Goal: Task Accomplishment & Management: Complete application form

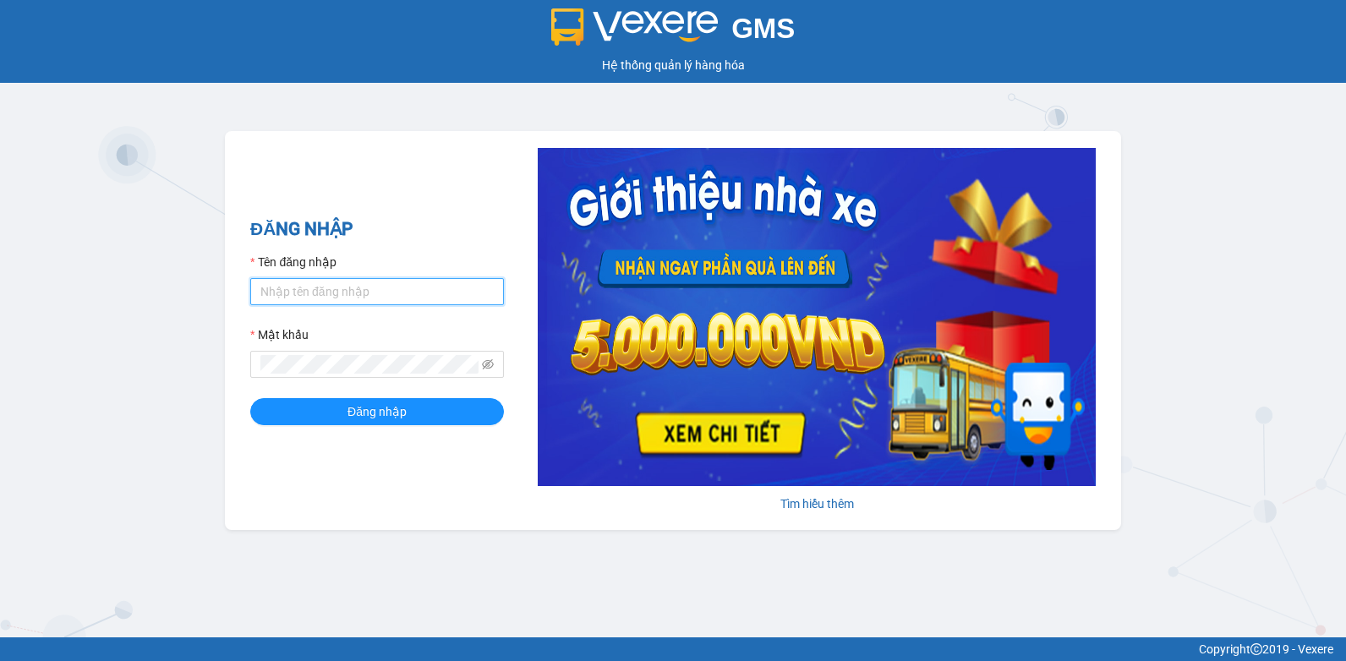
type input "thaotv.kimhoang"
drag, startPoint x: 404, startPoint y: 288, endPoint x: 0, endPoint y: 342, distance: 407.7
click at [0, 341] on html "GMS Hệ thống quản lý hàng hóa ĐĂNG NHẬP Tên đăng nhập thaotv.kimhoang Mật khẩu …" at bounding box center [673, 330] width 1346 height 661
type input "n"
click at [374, 296] on input "Tên đăng nhập" at bounding box center [377, 291] width 254 height 27
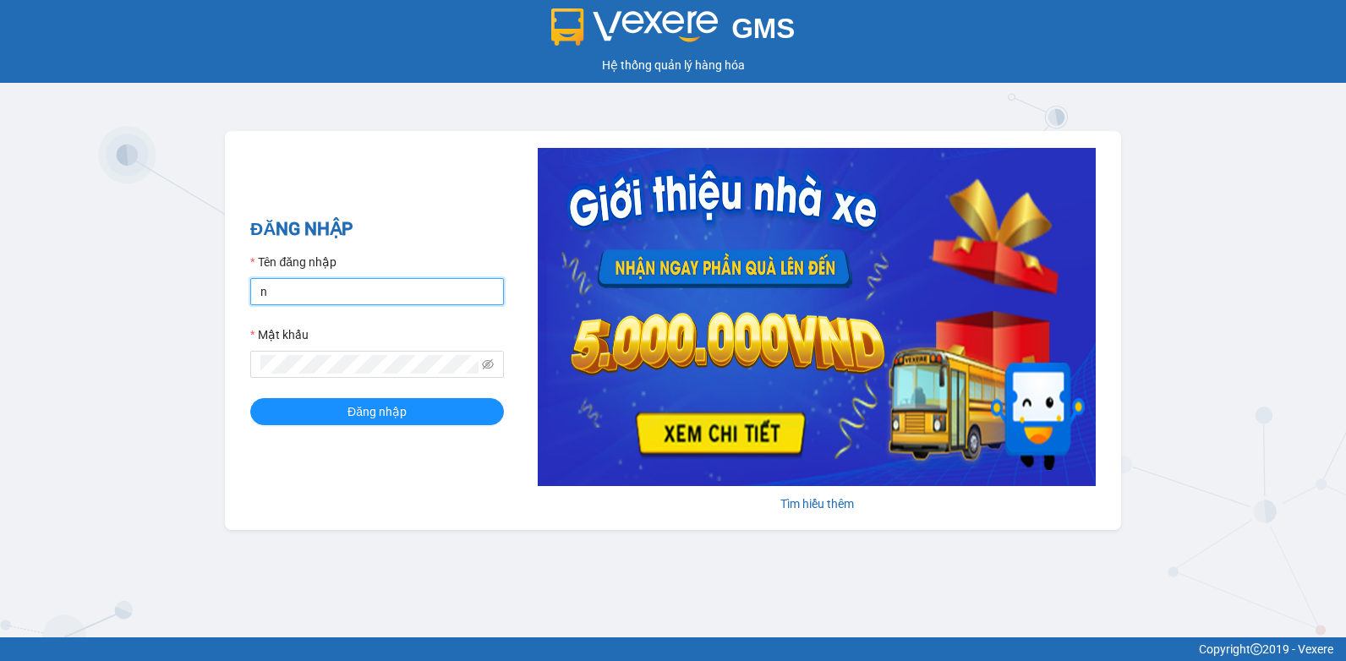
type input "n"
click at [216, 416] on div "GMS Hệ thống quản lý hàng hóa ĐĂNG NHẬP Tên đăng nhập n Mật khẩu Đăng nhập Tìm …" at bounding box center [673, 319] width 1346 height 638
click at [510, 342] on div "Tìm hiểu thêm" at bounding box center [800, 330] width 592 height 365
click at [348, 292] on input "n" at bounding box center [377, 291] width 254 height 27
click at [490, 571] on div "GMS Hệ thống quản lý hàng hóa ĐĂNG NHẬP Tên đăng nhập Mật khẩu Đăng nhập Tìm hi…" at bounding box center [673, 319] width 1346 height 638
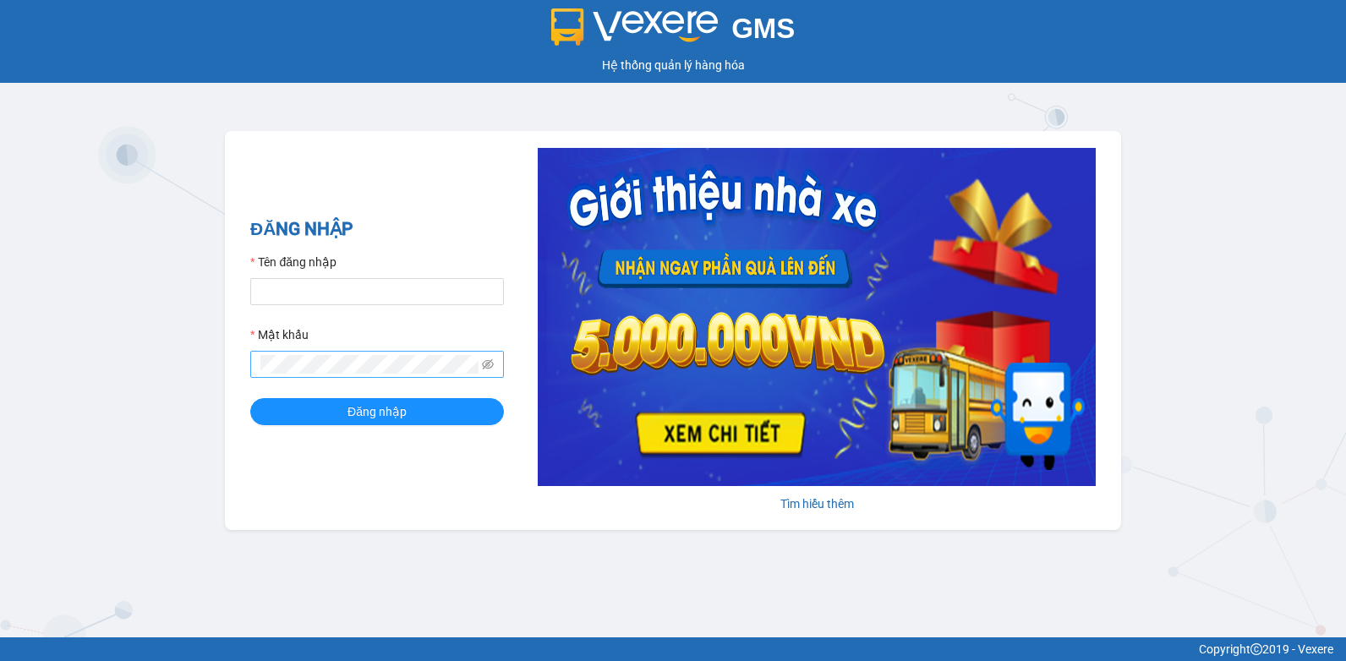
click at [381, 374] on span at bounding box center [377, 364] width 254 height 27
drag, startPoint x: 343, startPoint y: 282, endPoint x: 347, endPoint y: 295, distance: 13.9
click at [343, 287] on input "Tên đăng nhập" at bounding box center [377, 291] width 254 height 27
click at [0, 383] on html "GMS Hệ thống quản lý hàng hóa ĐĂNG NHẬP Tên đăng nhập nguyenpht.kimhoang Mật kh…" at bounding box center [673, 330] width 1346 height 661
click at [250, 398] on button "Đăng nhập" at bounding box center [377, 411] width 254 height 27
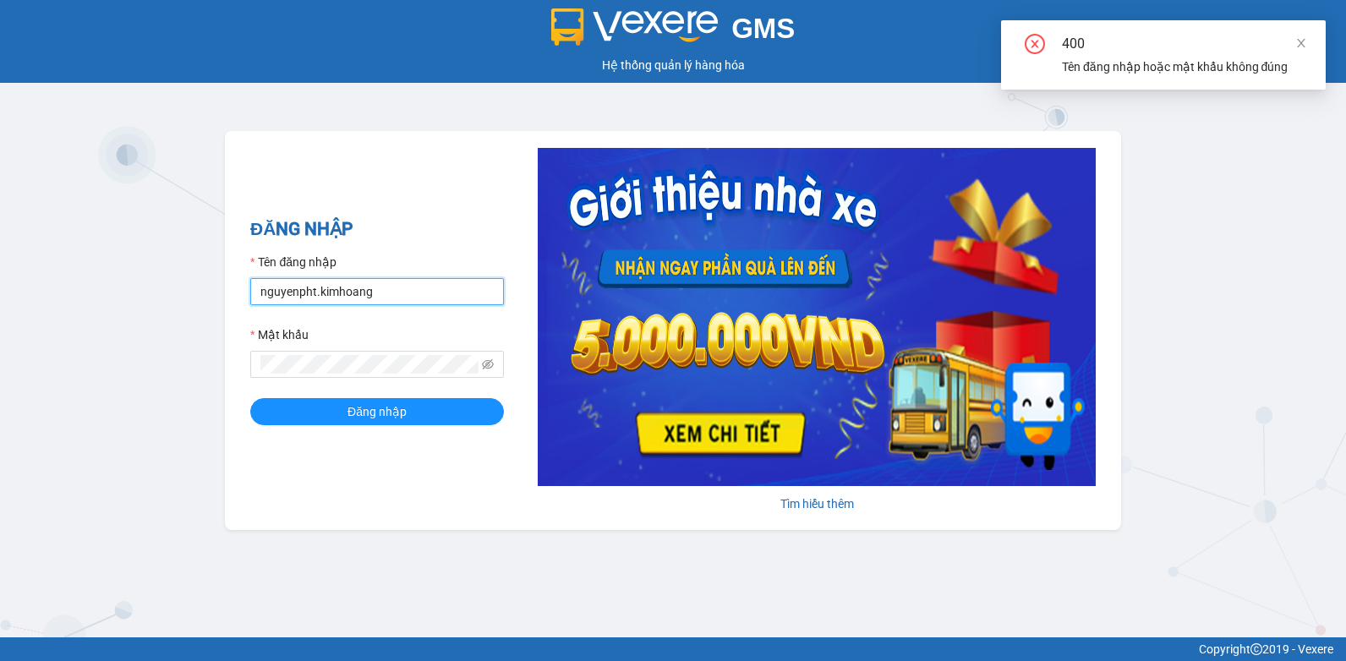
drag, startPoint x: 419, startPoint y: 292, endPoint x: 0, endPoint y: 304, distance: 419.6
click at [0, 297] on html "GMS Hệ thống quản lý hàng hóa ĐĂNG NHẬP Tên đăng nhập nguyenpht.kimhoang Mật kh…" at bounding box center [673, 330] width 1346 height 661
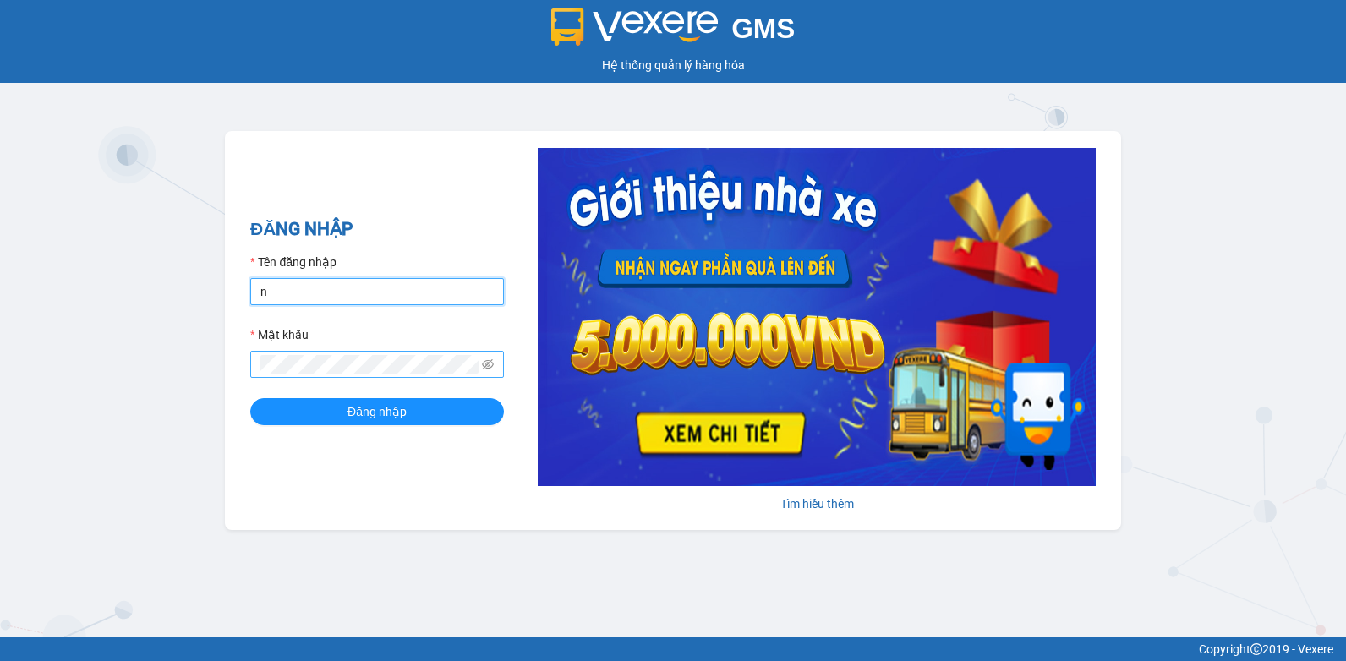
type input "nguyenpht.kimhoang"
click at [0, 362] on html "GMS Hệ thống quản lý hàng hóa ĐĂNG NHẬP Tên đăng nhập nguyenpht.kimhoang Mật kh…" at bounding box center [673, 330] width 1346 height 661
click at [250, 398] on button "Đăng nhập" at bounding box center [377, 411] width 254 height 27
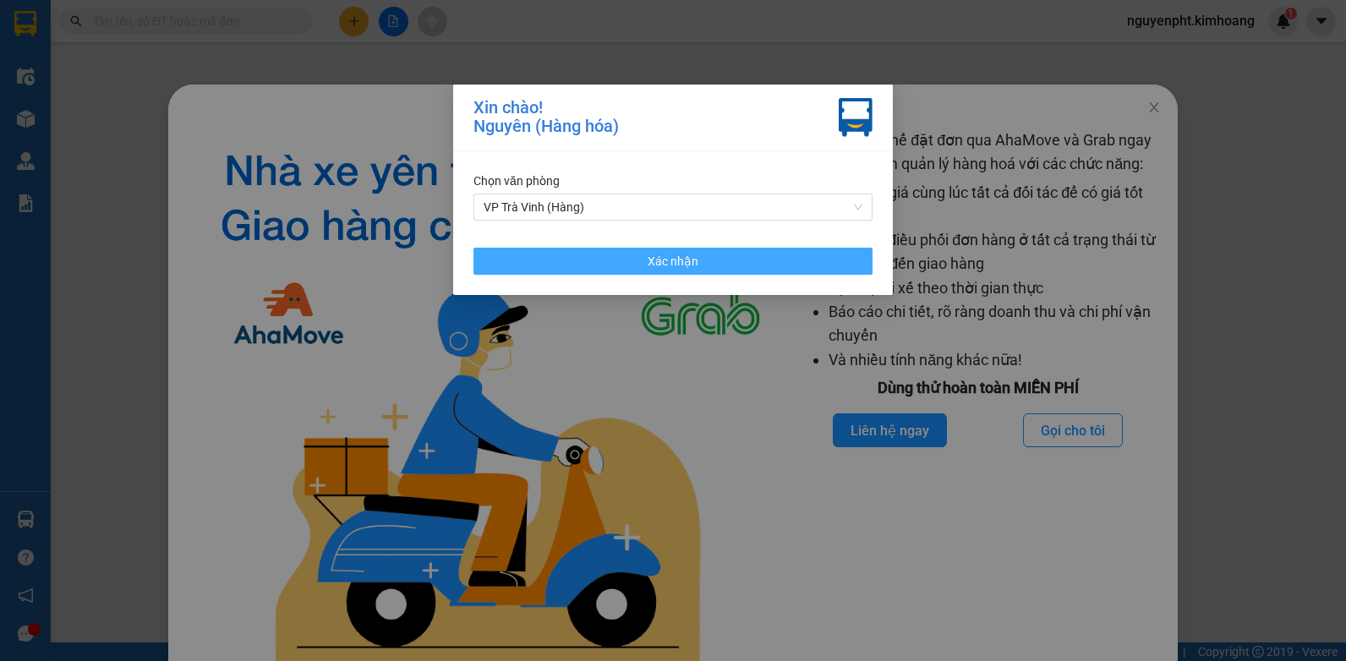
drag, startPoint x: 698, startPoint y: 257, endPoint x: 766, endPoint y: 247, distance: 69.2
click at [696, 258] on button "Xác nhận" at bounding box center [673, 261] width 399 height 27
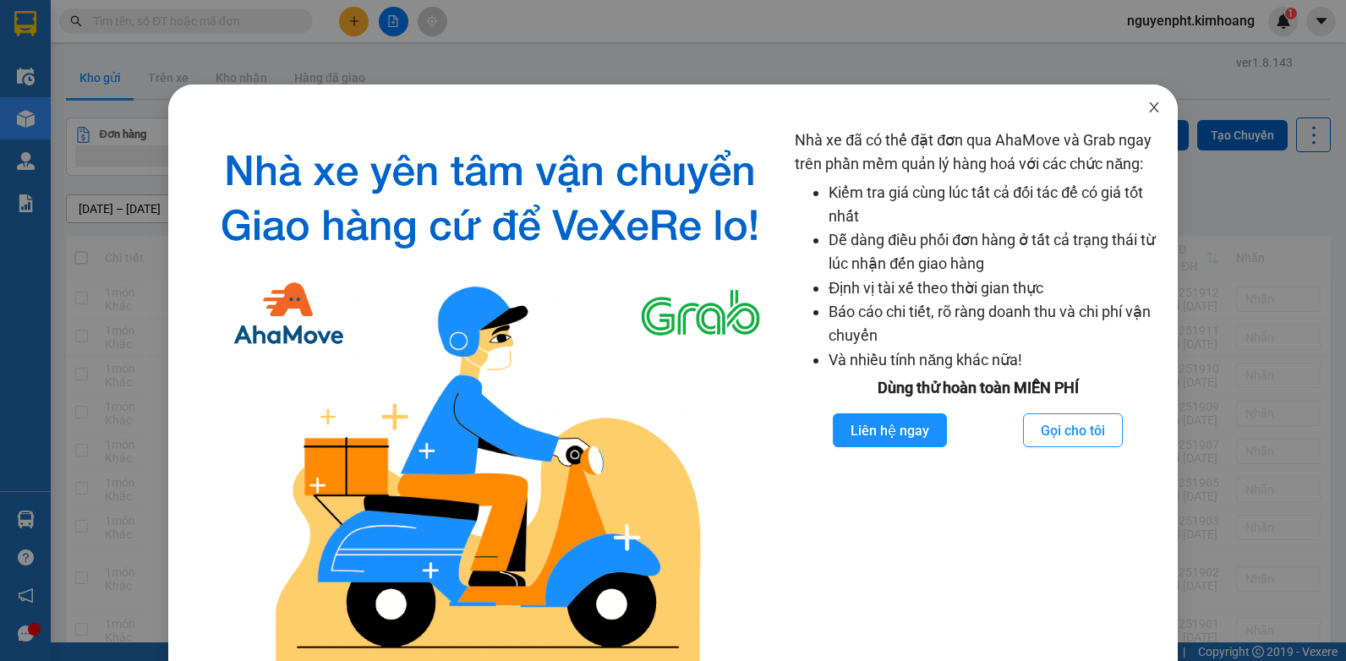
click at [1148, 103] on icon "close" at bounding box center [1155, 108] width 14 height 14
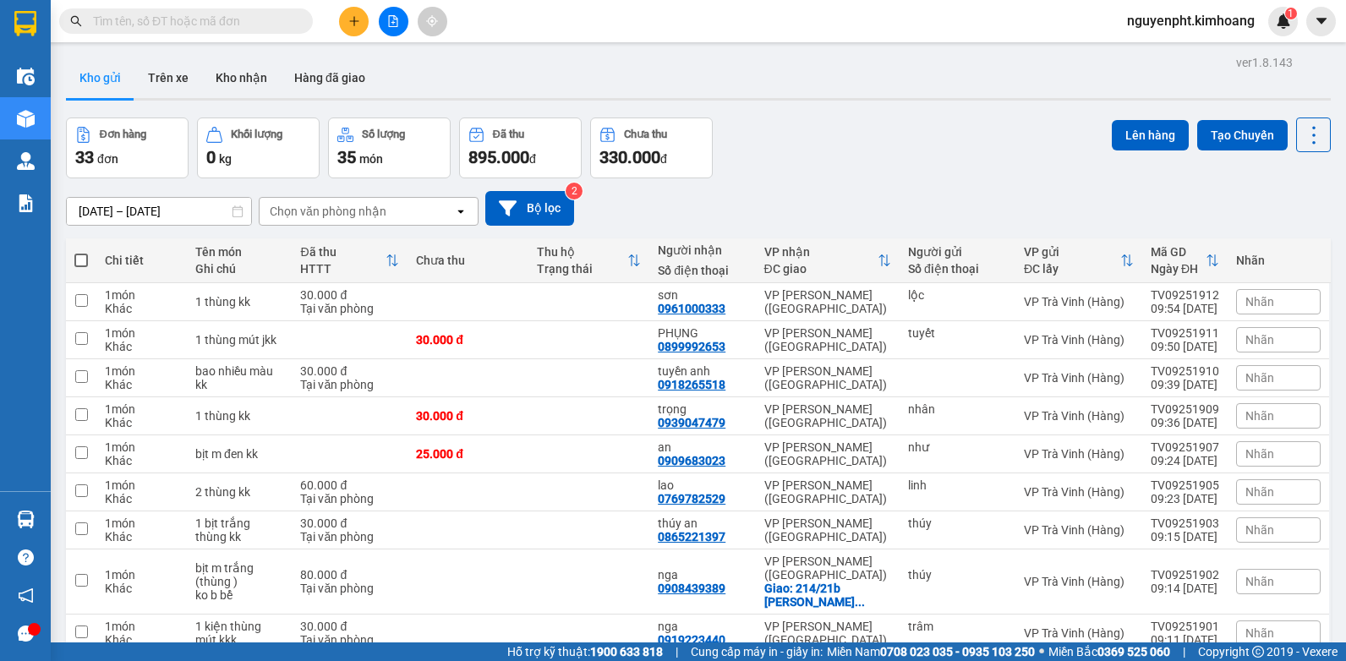
click at [359, 25] on icon "plus" at bounding box center [354, 21] width 12 height 12
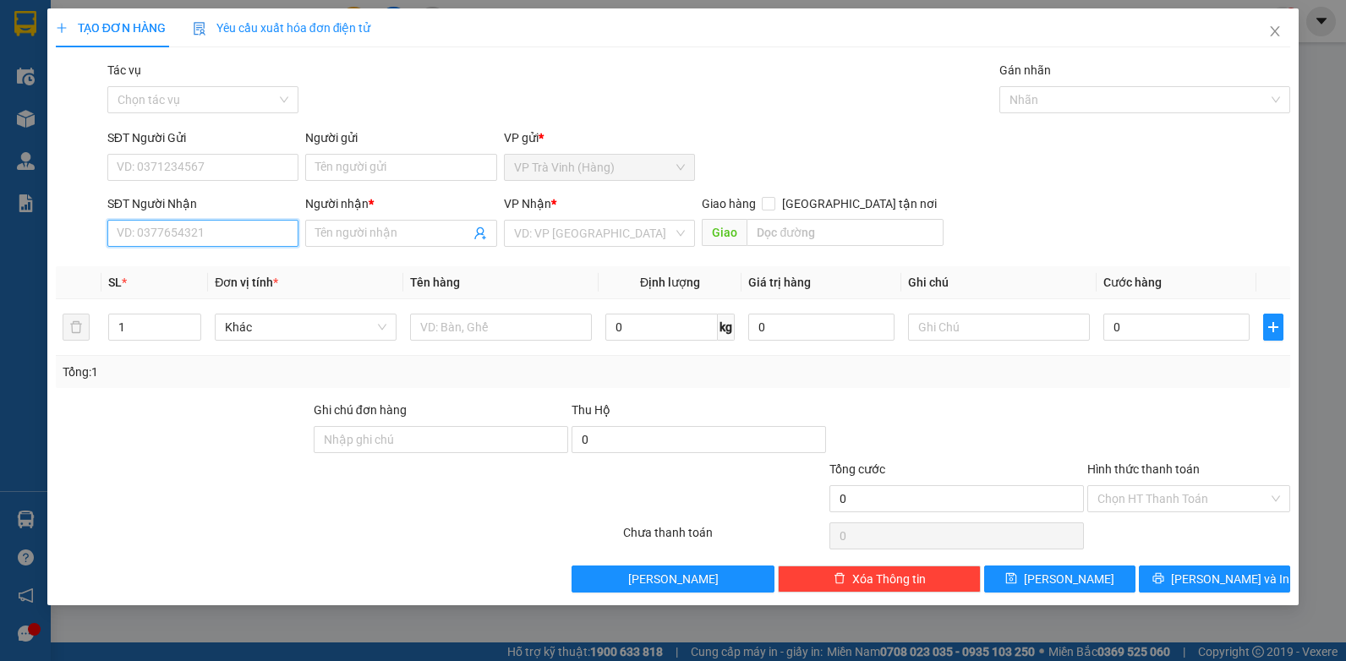
click at [182, 243] on input "SĐT Người Nhận" at bounding box center [203, 233] width 192 height 27
type input "0338901309"
click at [200, 266] on div "0338901309 - mayly" at bounding box center [204, 267] width 172 height 19
type input "mayly"
type input "30.000"
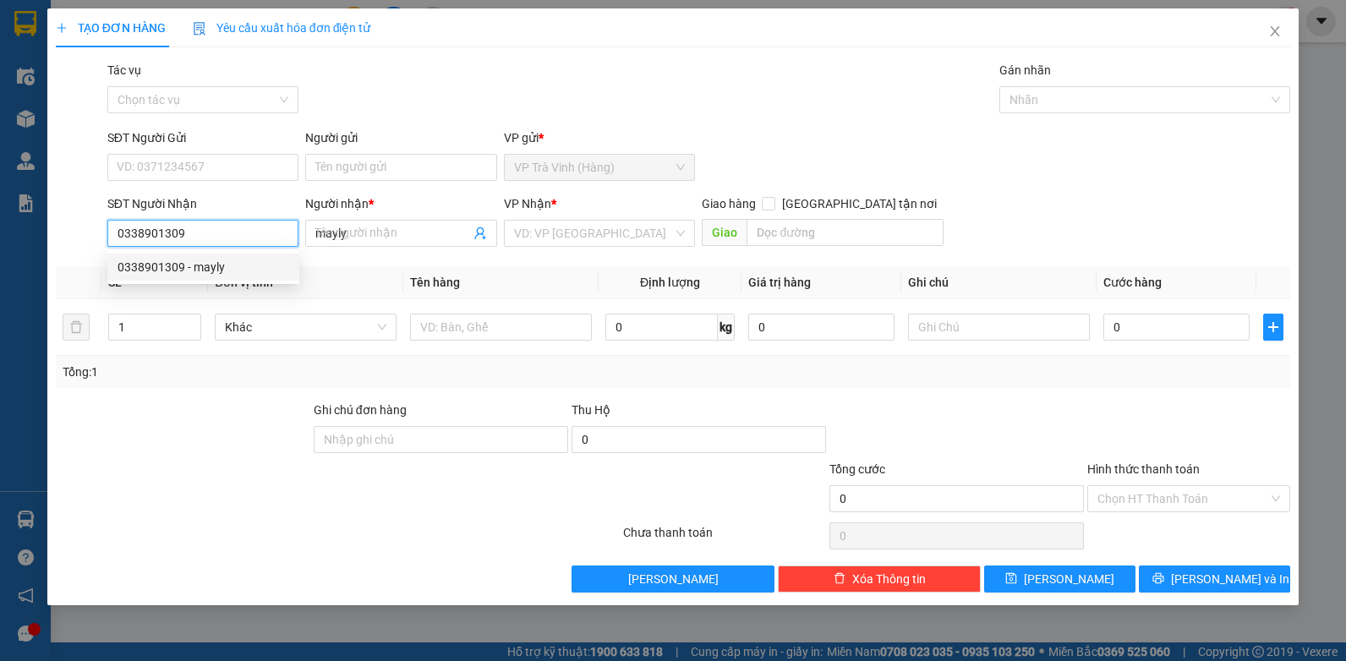
type input "30.000"
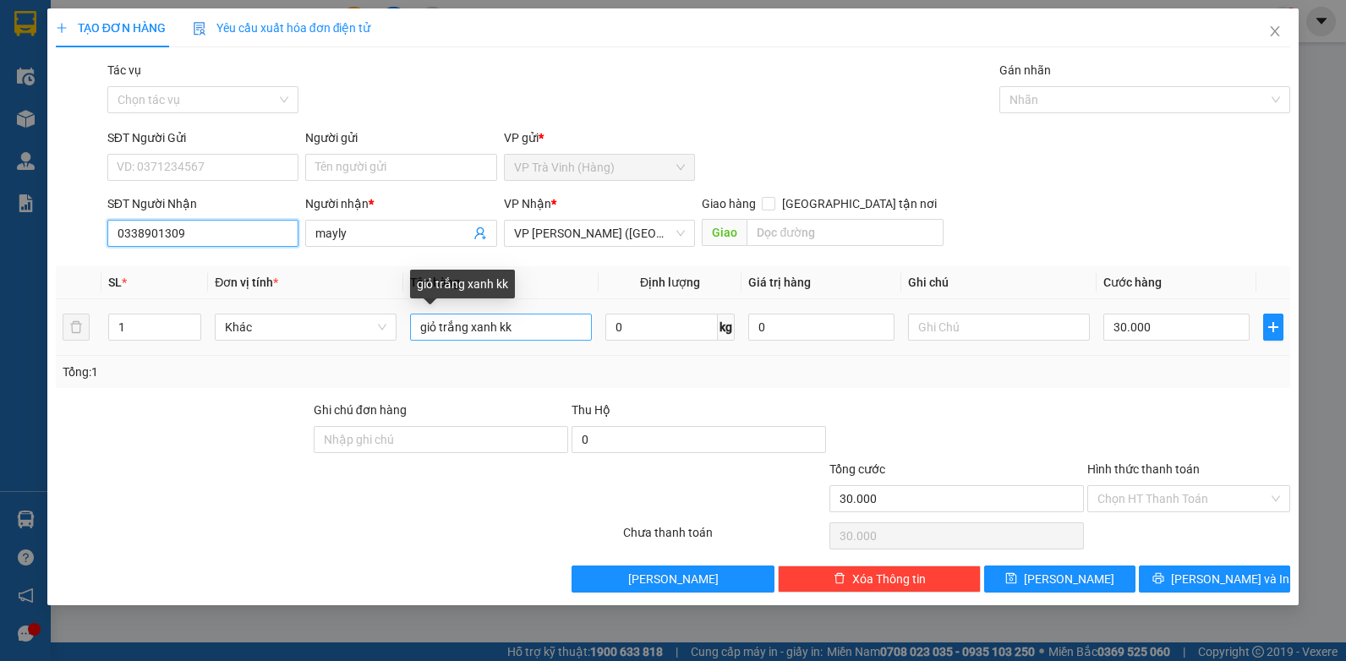
type input "0338901309"
drag, startPoint x: 566, startPoint y: 330, endPoint x: 0, endPoint y: 375, distance: 567.5
click at [0, 329] on html "Kết quả tìm kiếm ( 0 ) Bộ lọc No Data nguyenpht.kimhoang 1 Điều hành xe Kho hàn…" at bounding box center [673, 330] width 1346 height 661
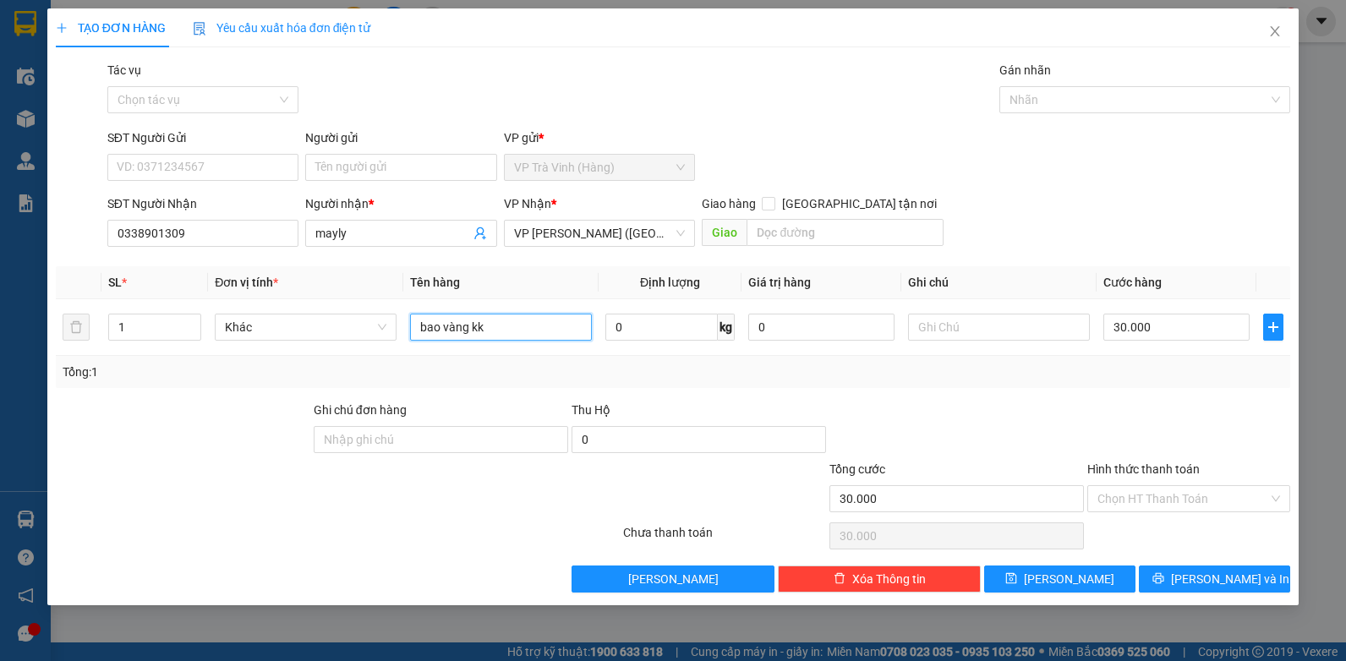
type input "bao vàng kk"
type input "4"
type input "40"
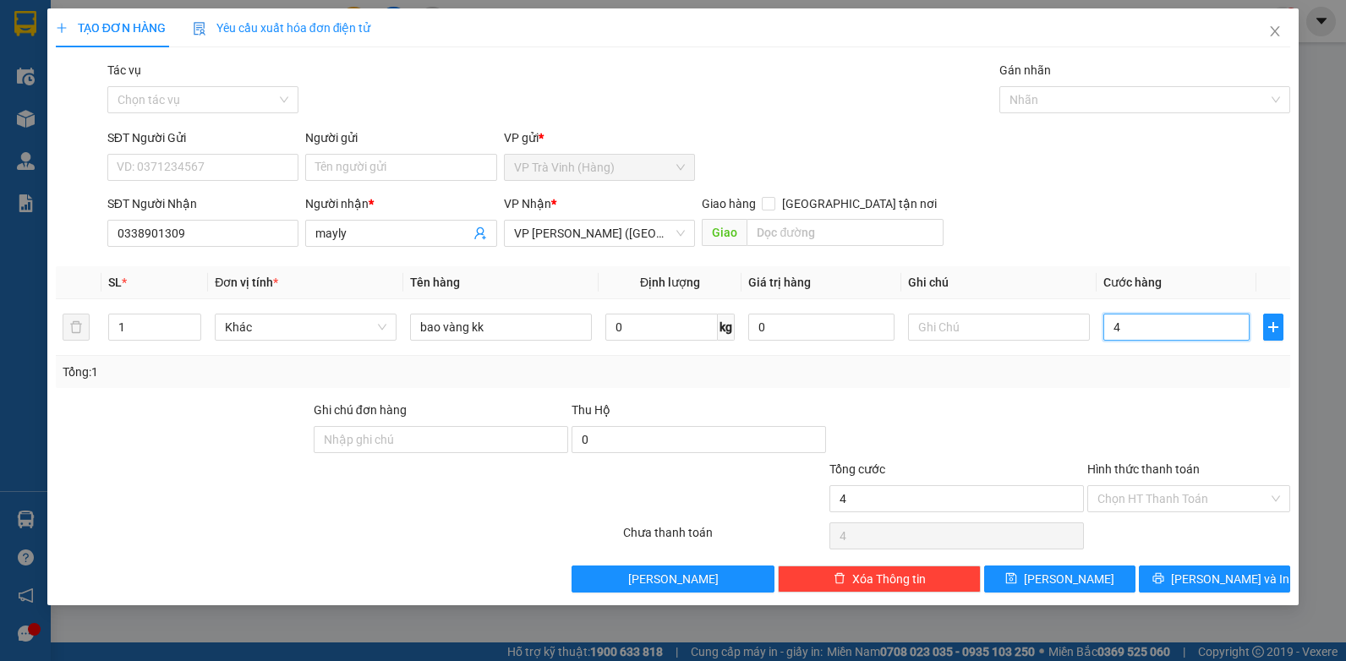
type input "40"
type input "40.000"
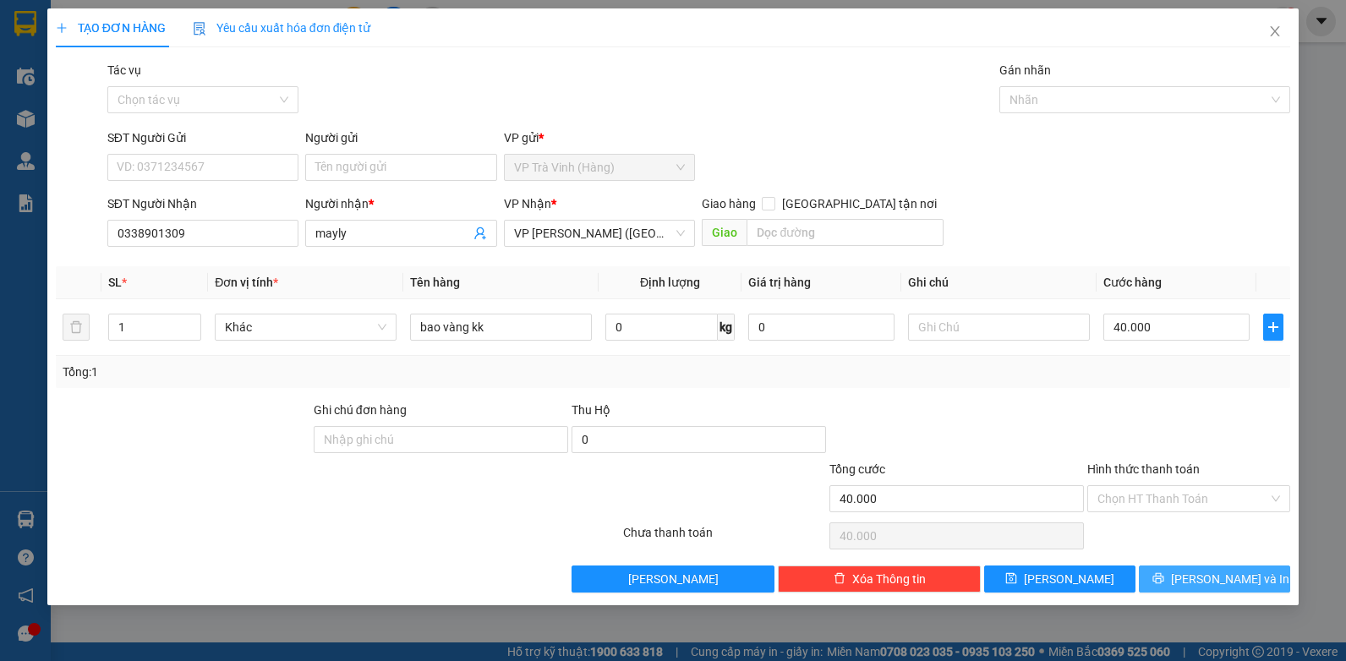
drag, startPoint x: 1188, startPoint y: 572, endPoint x: 1111, endPoint y: 503, distance: 103.6
click at [1188, 572] on button "[PERSON_NAME] và In" at bounding box center [1214, 579] width 151 height 27
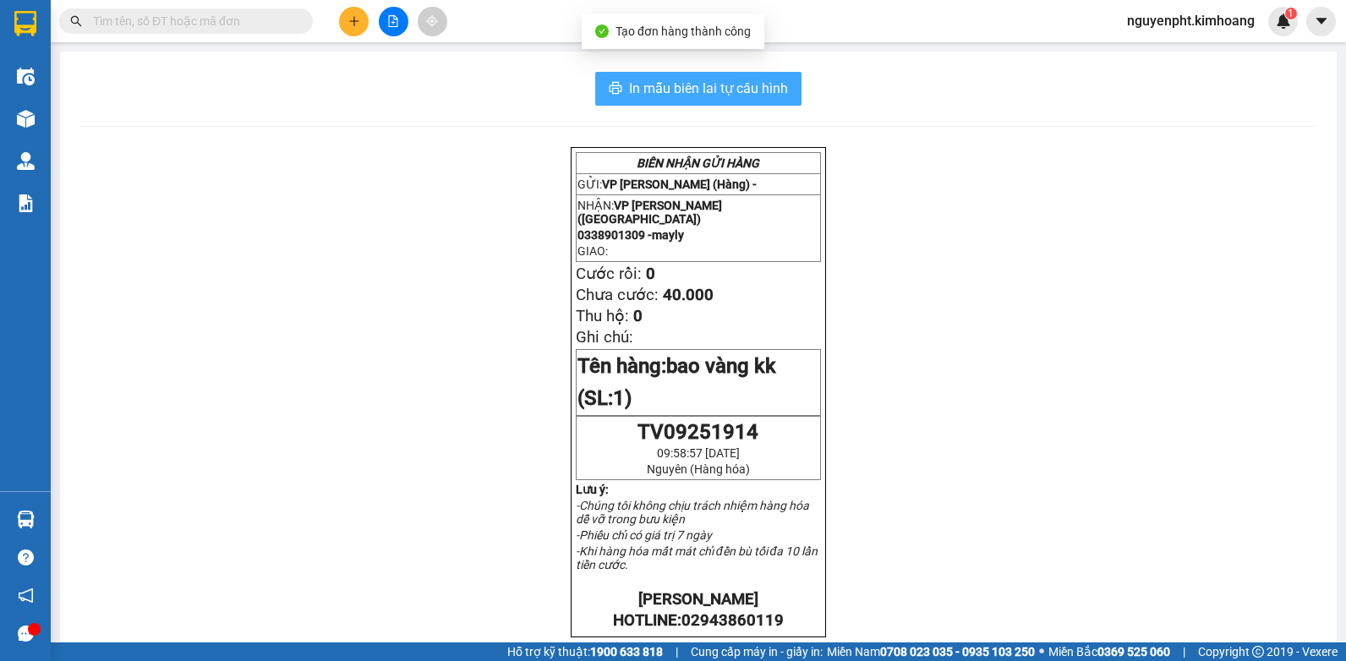
click at [636, 99] on span "In mẫu biên lai tự cấu hình" at bounding box center [708, 88] width 159 height 21
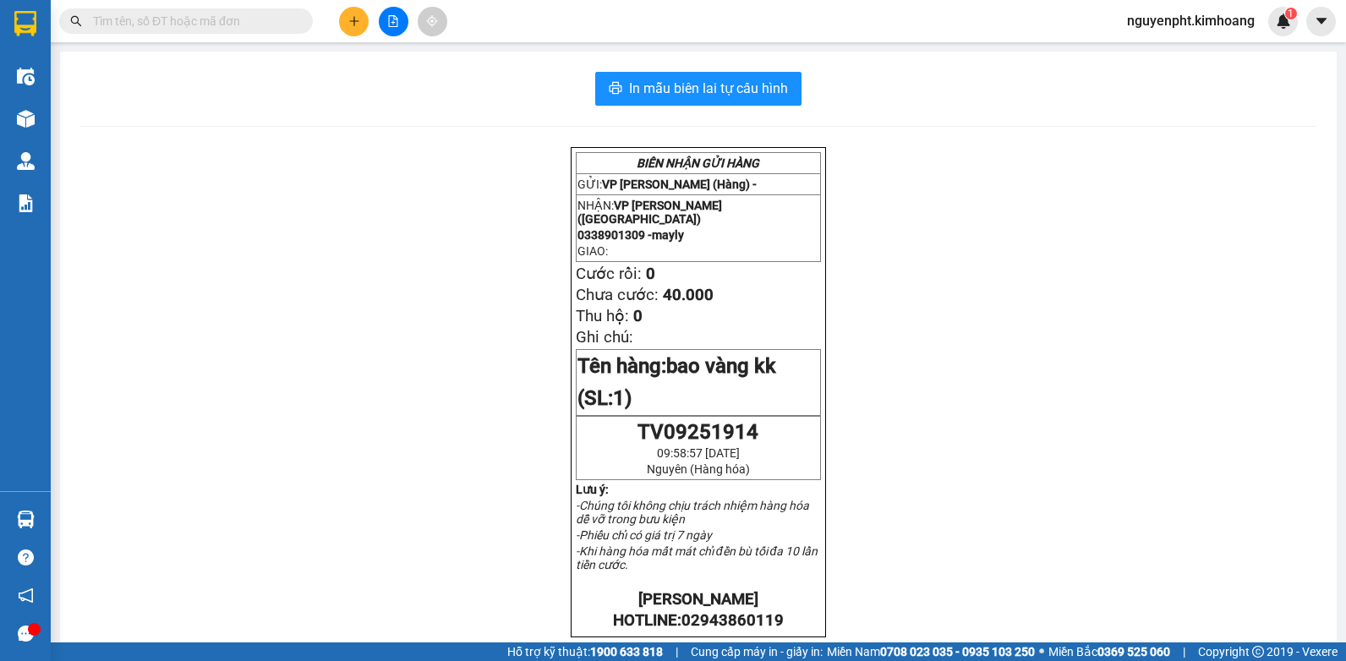
click at [222, 19] on input "text" at bounding box center [193, 21] width 200 height 19
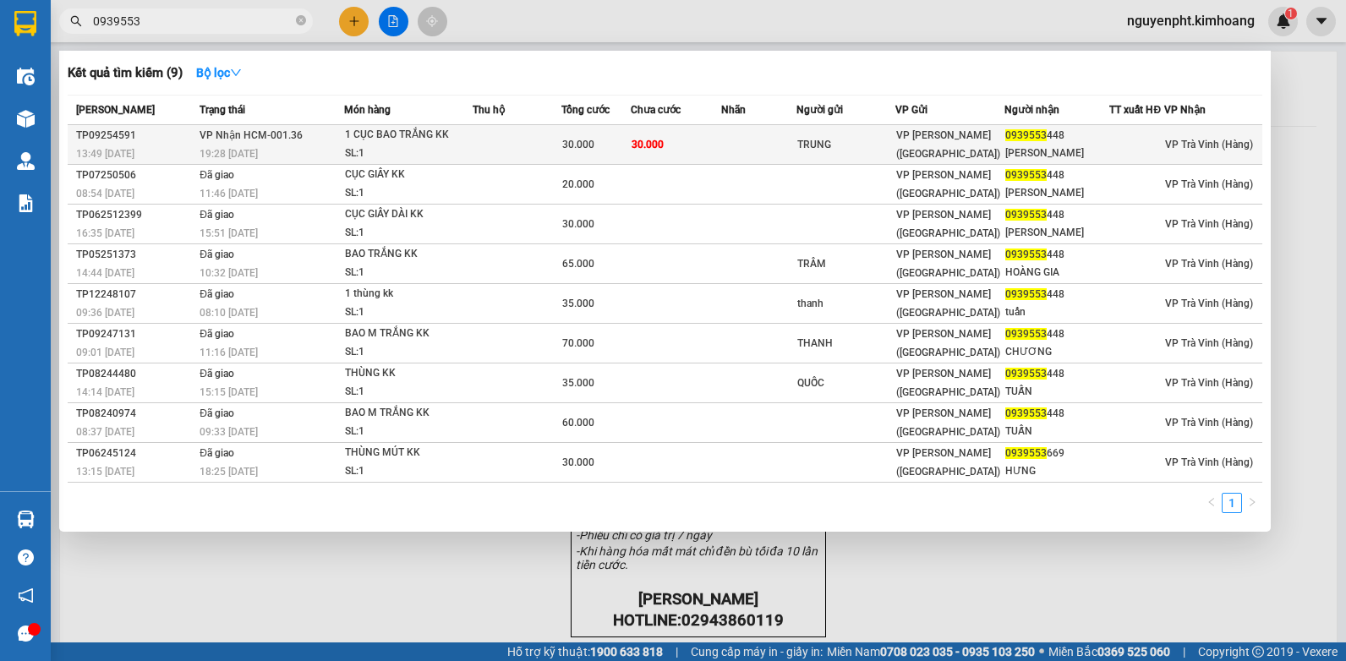
type input "0939553"
click at [661, 150] on span "30.000" at bounding box center [648, 145] width 32 height 12
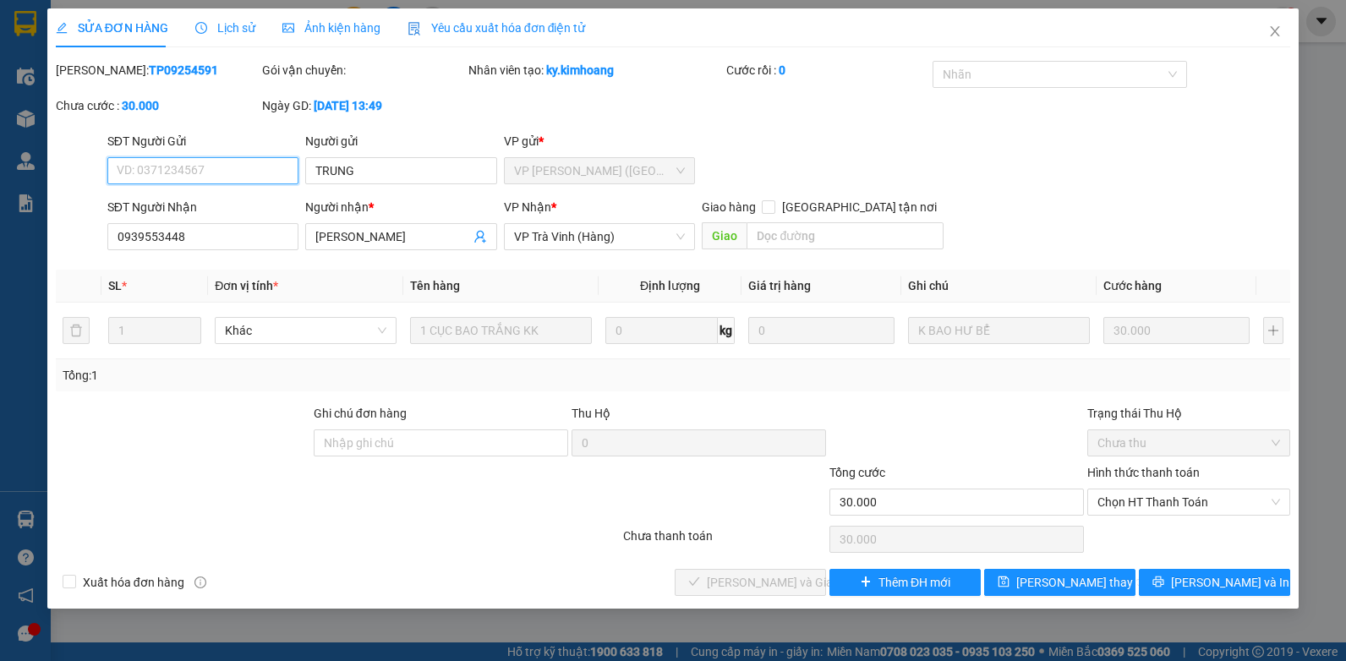
drag, startPoint x: 1115, startPoint y: 497, endPoint x: 1118, endPoint y: 518, distance: 21.3
click at [1115, 500] on span "Chọn HT Thanh Toán" at bounding box center [1189, 502] width 183 height 25
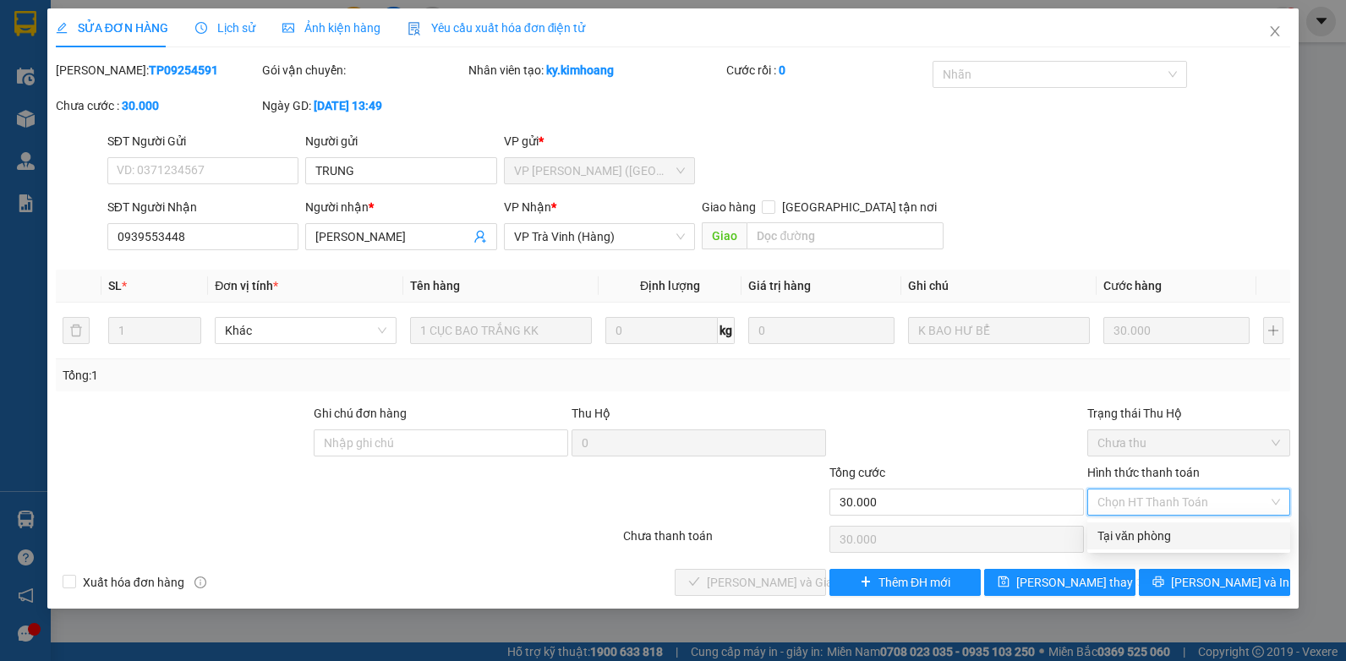
click at [1115, 529] on div "Tại văn phòng" at bounding box center [1189, 536] width 183 height 19
type input "0"
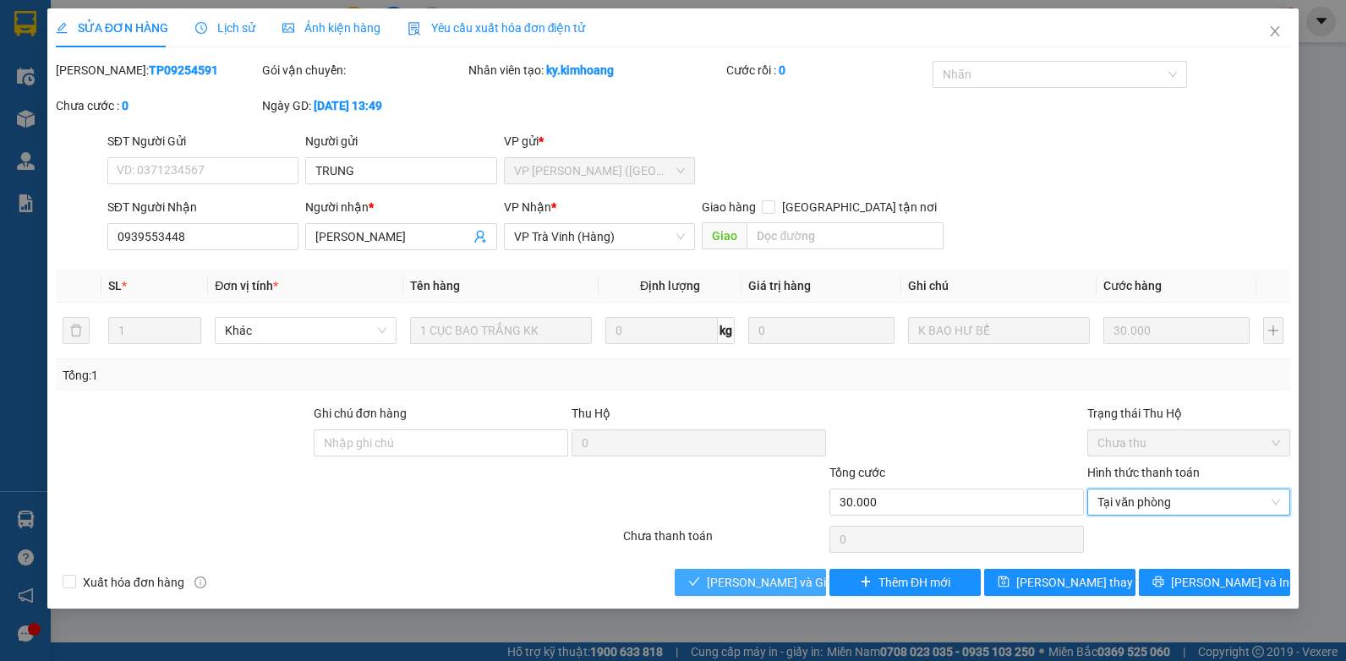
click at [726, 589] on span "[PERSON_NAME] và Giao hàng" at bounding box center [788, 582] width 162 height 19
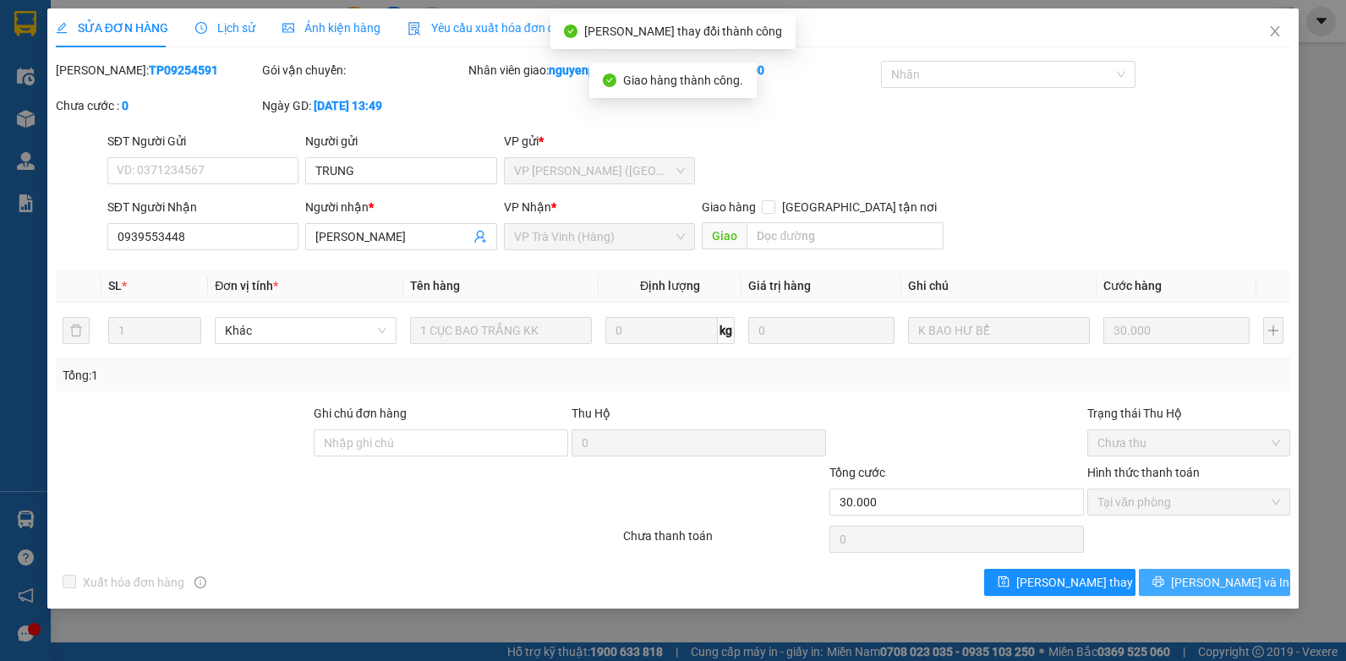
click at [1211, 592] on button "[PERSON_NAME] và In" at bounding box center [1214, 582] width 151 height 27
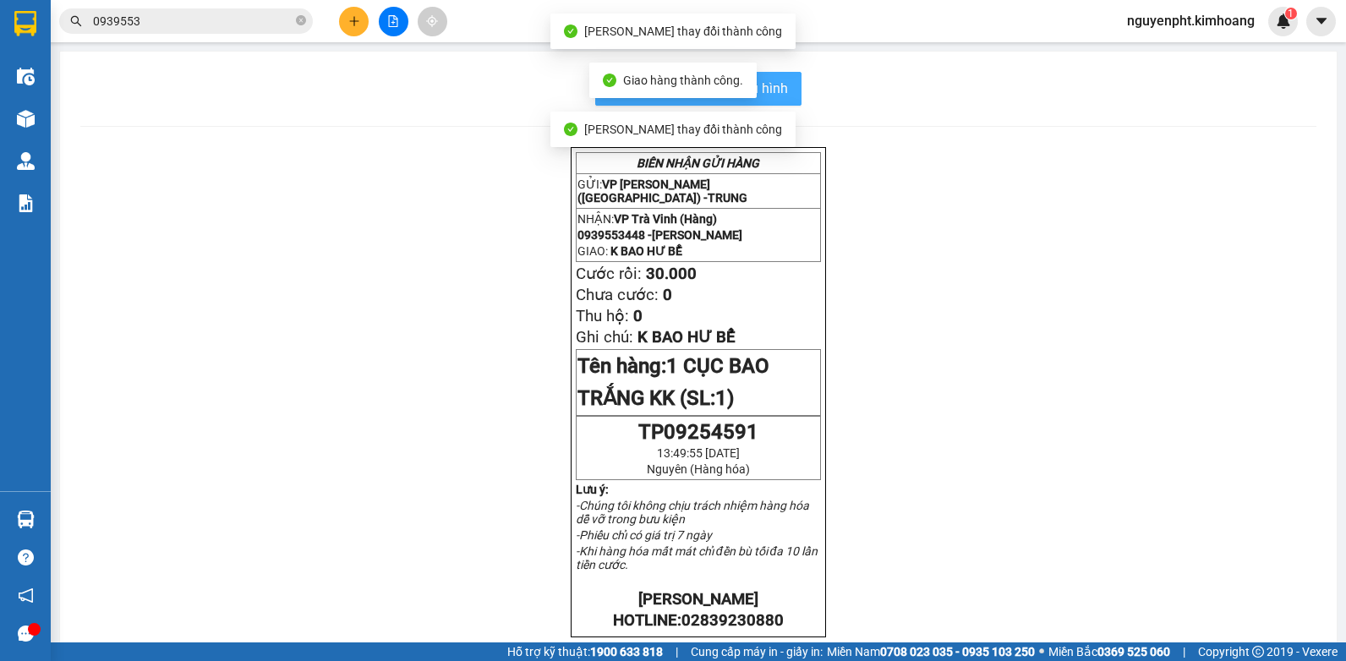
click at [783, 96] on button "In mẫu biên lai tự cấu hình" at bounding box center [698, 89] width 206 height 34
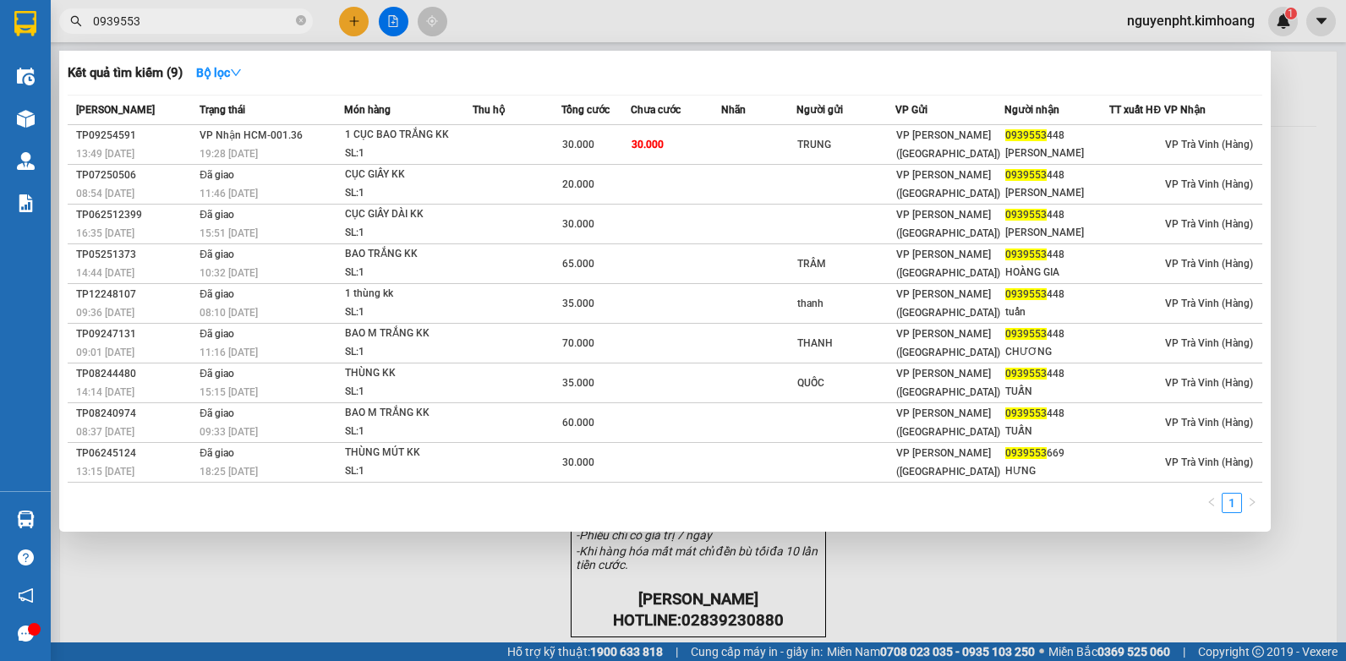
drag, startPoint x: 248, startPoint y: 25, endPoint x: 69, endPoint y: 74, distance: 185.0
click at [177, 36] on div "Kết quả tìm kiếm ( 9 ) Bộ lọc Mã ĐH Trạng thái Món hàng Thu hộ Tổng cước Chưa c…" at bounding box center [165, 22] width 330 height 30
click at [198, 10] on span "0939553" at bounding box center [186, 20] width 254 height 25
drag, startPoint x: 165, startPoint y: 19, endPoint x: 0, endPoint y: 145, distance: 207.5
click at [0, 47] on html "Kết quả tìm kiếm ( 9 ) Bộ lọc Mã ĐH Trạng thái Món hàng Thu hộ Tổng cước Chưa c…" at bounding box center [673, 330] width 1346 height 661
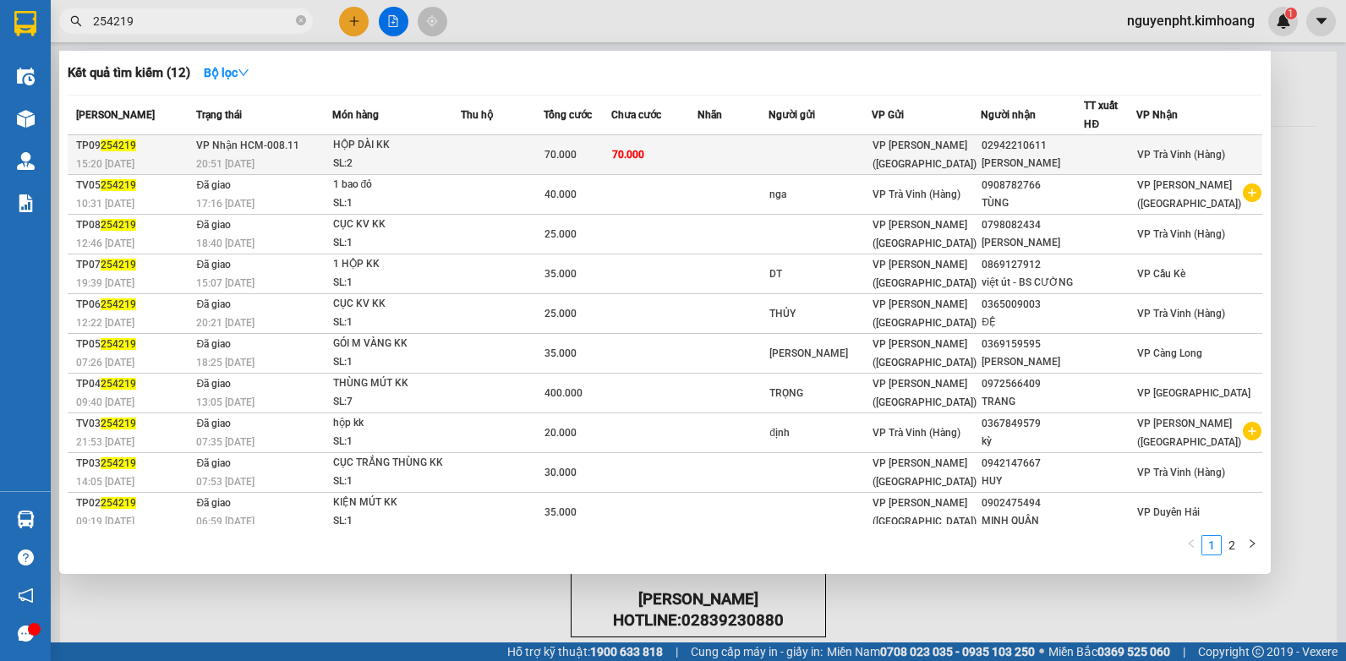
type input "254219"
click at [738, 139] on td at bounding box center [733, 155] width 71 height 40
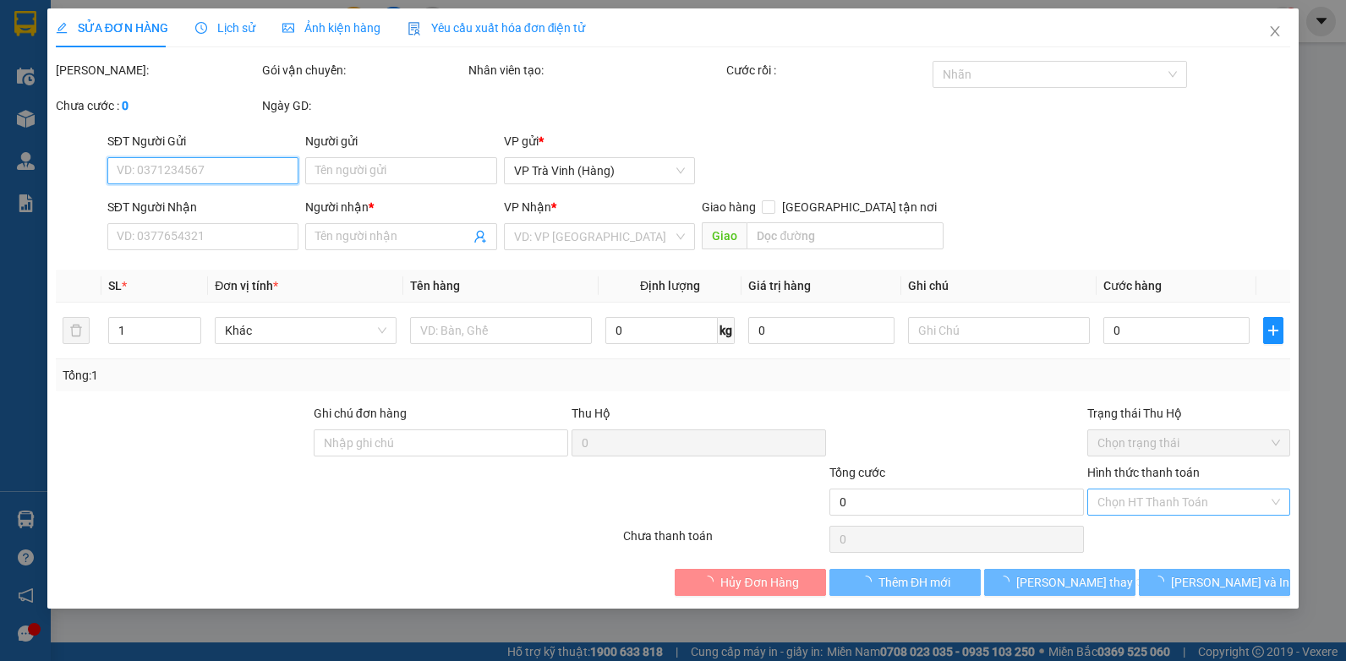
type input "02942210611"
type input "[PERSON_NAME]"
type input "70.000"
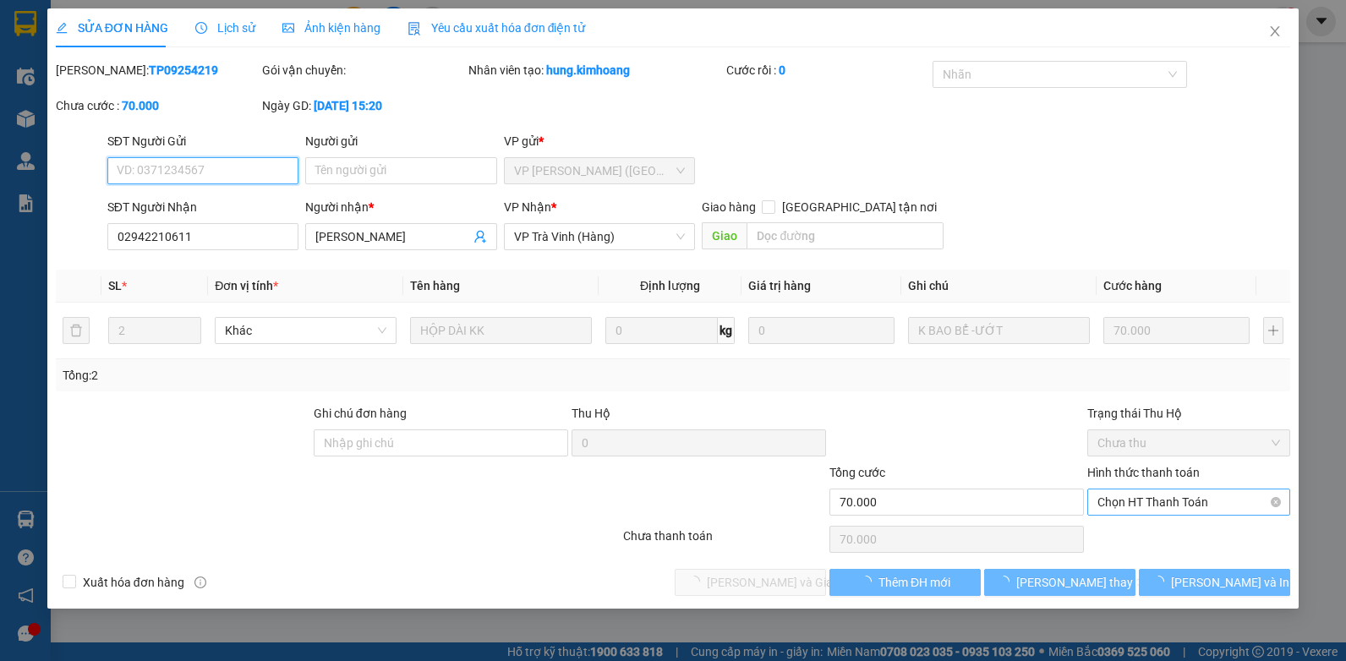
click at [1191, 503] on span "Chọn HT Thanh Toán" at bounding box center [1189, 502] width 183 height 25
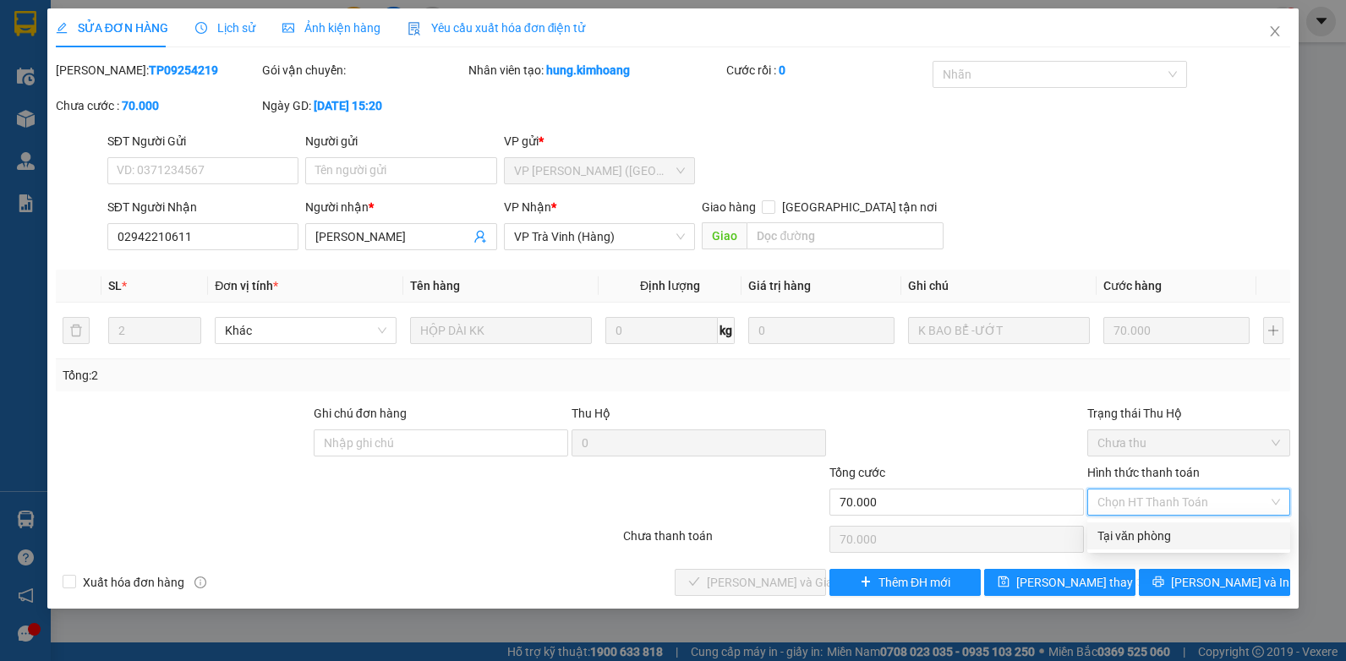
click at [1178, 540] on div "Tại văn phòng" at bounding box center [1189, 536] width 183 height 19
type input "0"
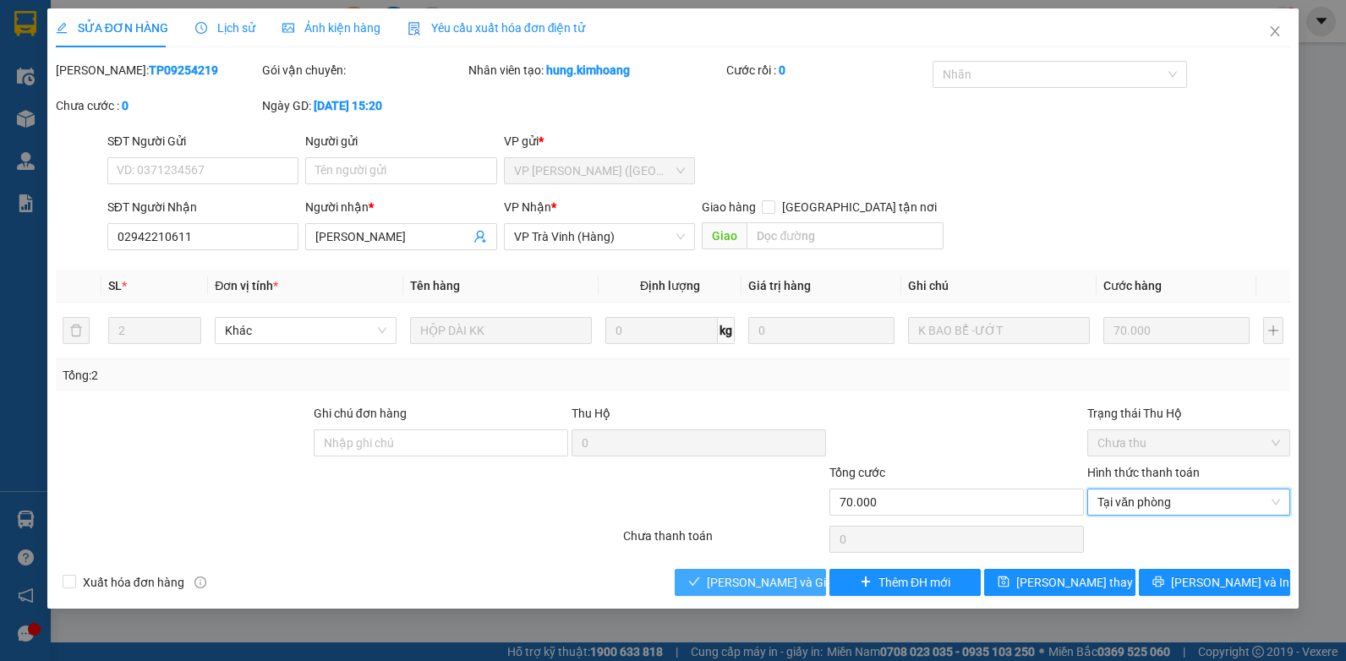
click at [770, 572] on button "[PERSON_NAME] và Giao hàng" at bounding box center [750, 582] width 151 height 27
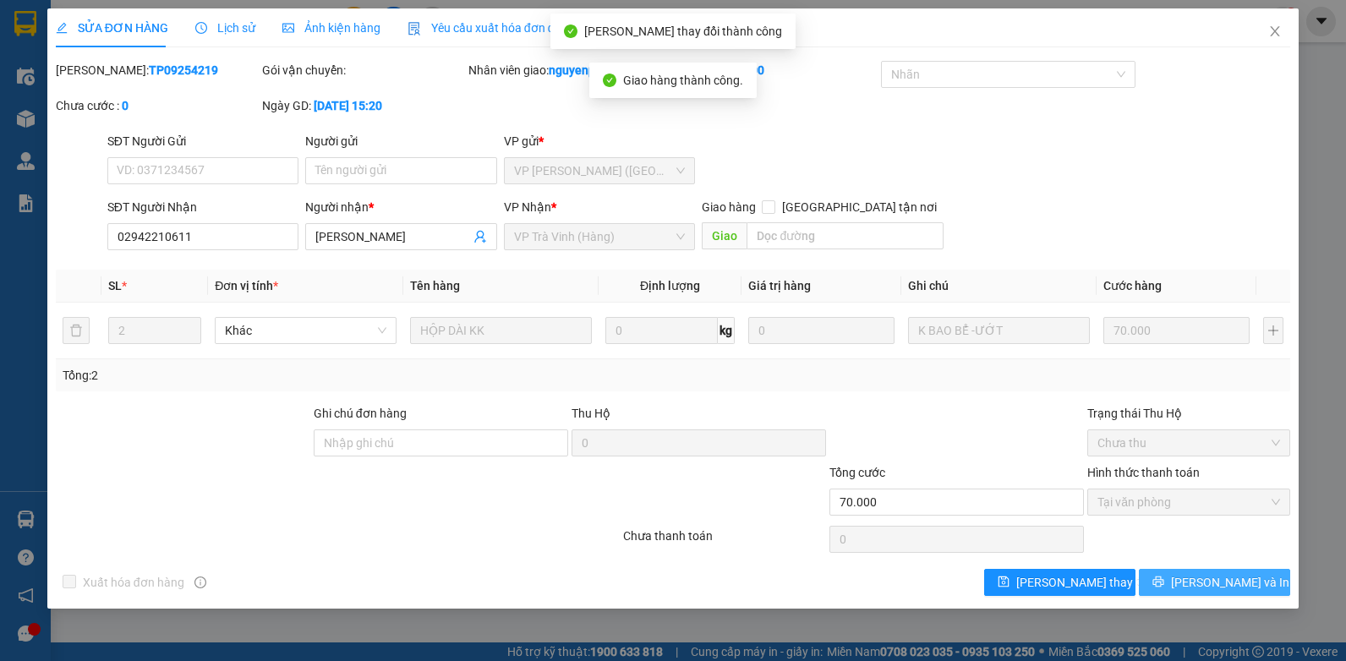
drag, startPoint x: 1178, startPoint y: 580, endPoint x: 1173, endPoint y: 571, distance: 10.6
click at [1179, 578] on button "[PERSON_NAME] và In" at bounding box center [1214, 582] width 151 height 27
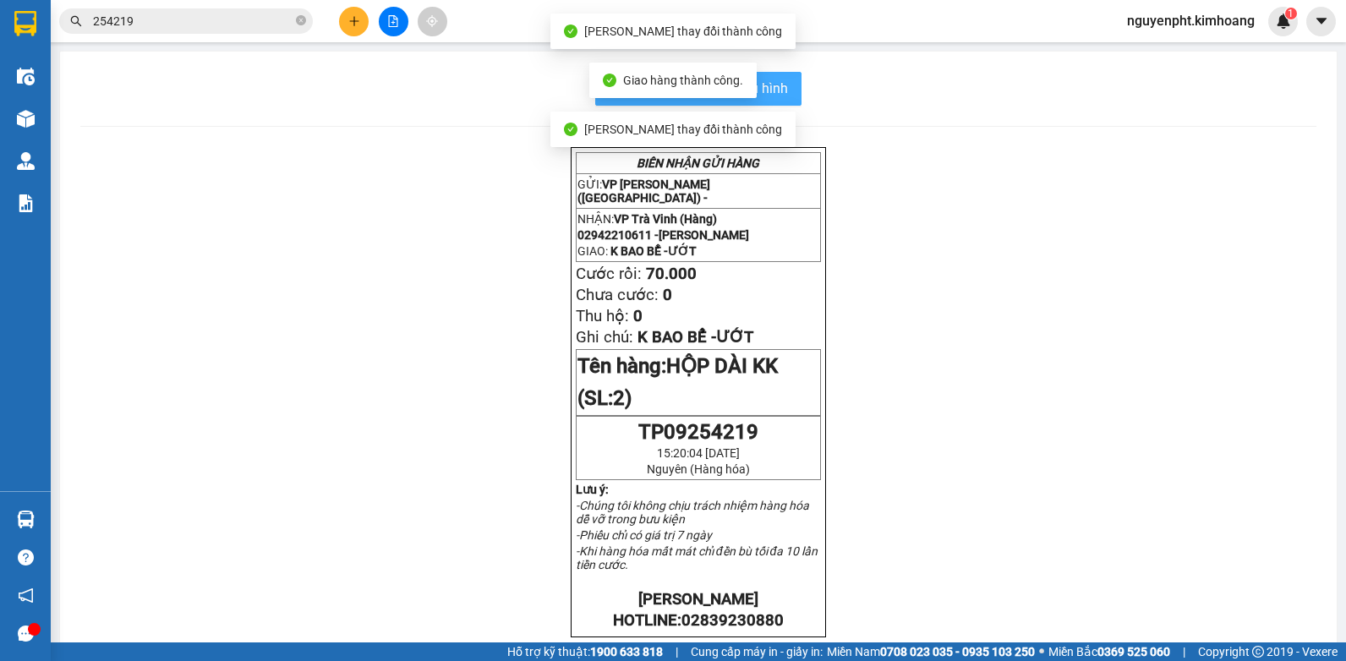
click at [781, 98] on span "In mẫu biên lai tự cấu hình" at bounding box center [708, 88] width 159 height 21
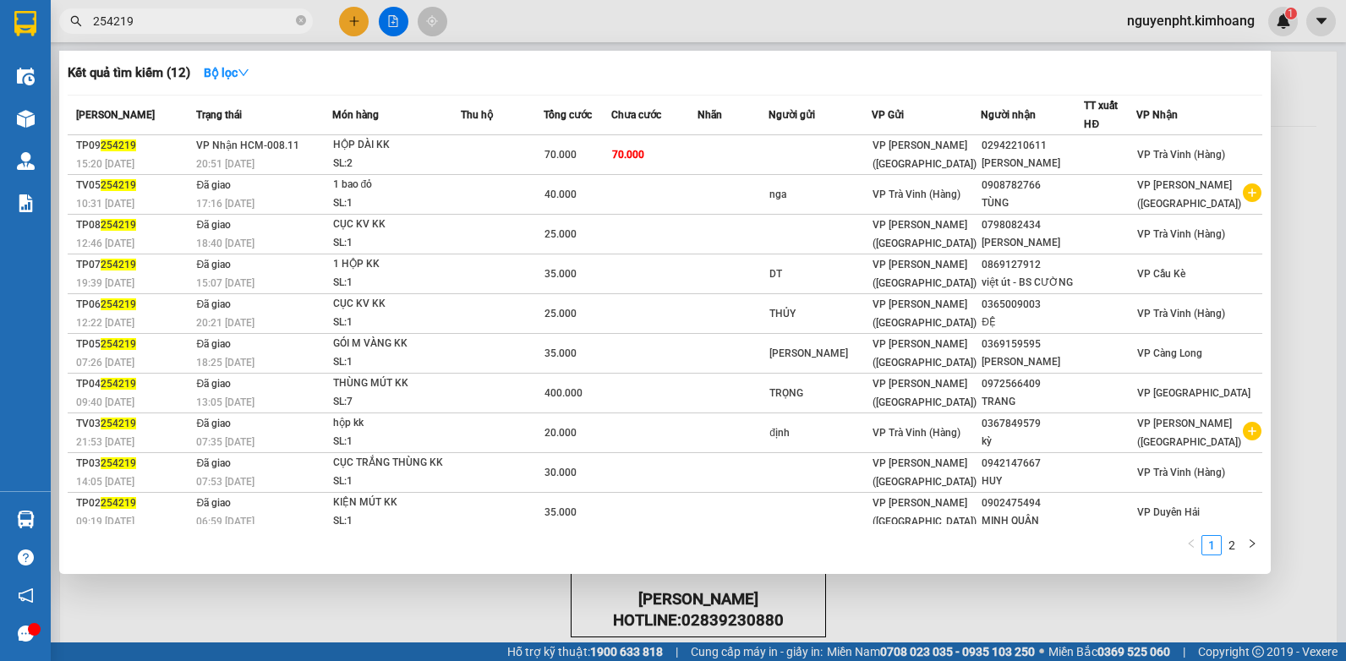
click at [232, 17] on input "254219" at bounding box center [193, 21] width 200 height 19
drag, startPoint x: 296, startPoint y: 17, endPoint x: 293, endPoint y: 26, distance: 9.9
click at [296, 17] on icon "close-circle" at bounding box center [301, 20] width 10 height 10
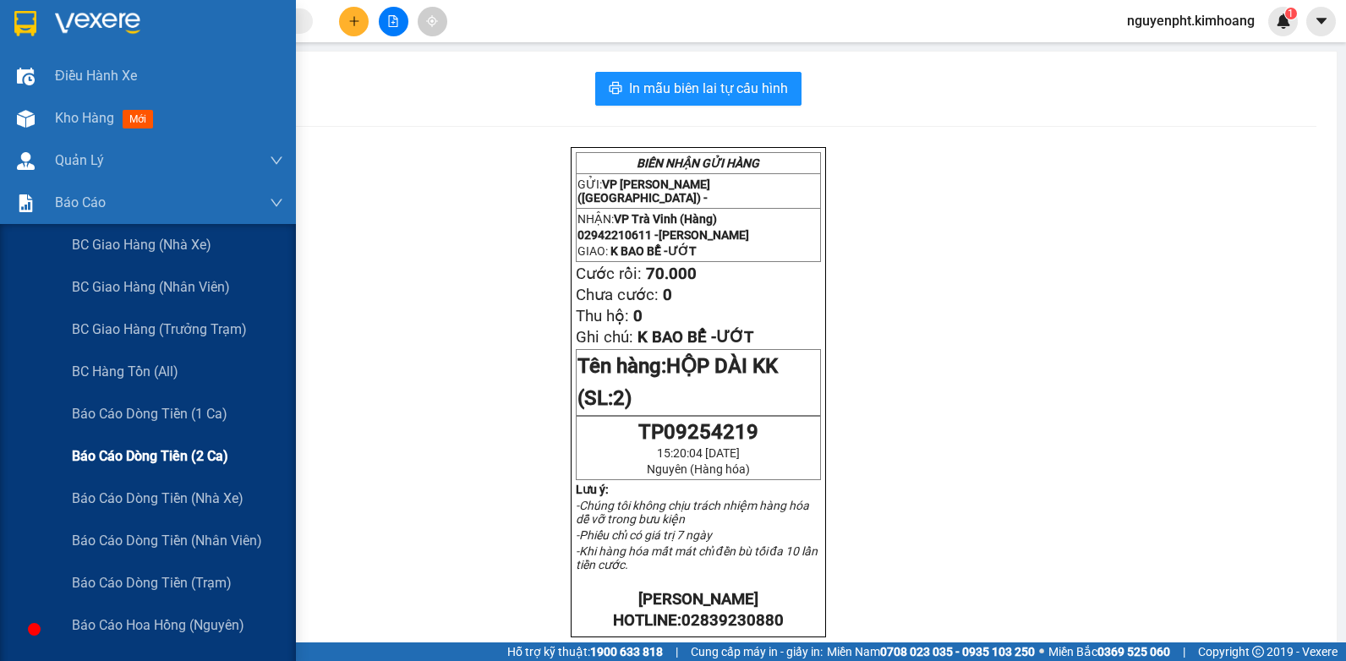
scroll to position [338, 0]
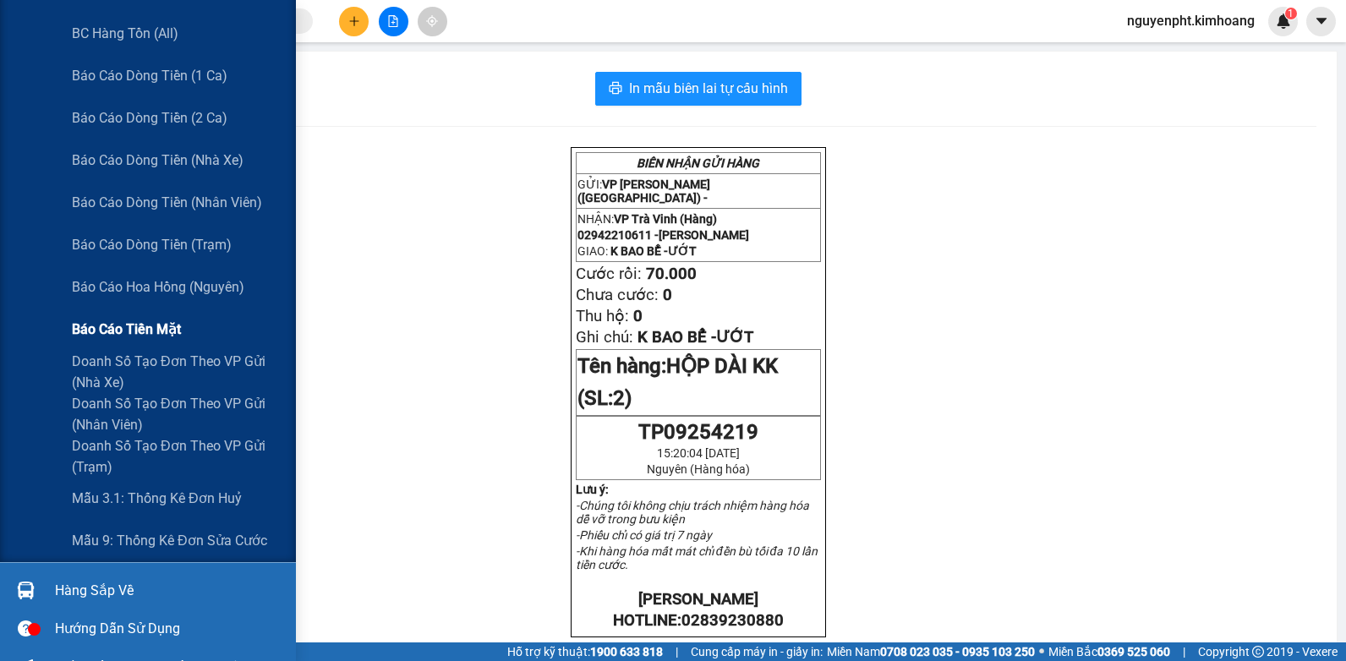
click at [118, 336] on span "Báo cáo tiền mặt" at bounding box center [126, 329] width 109 height 21
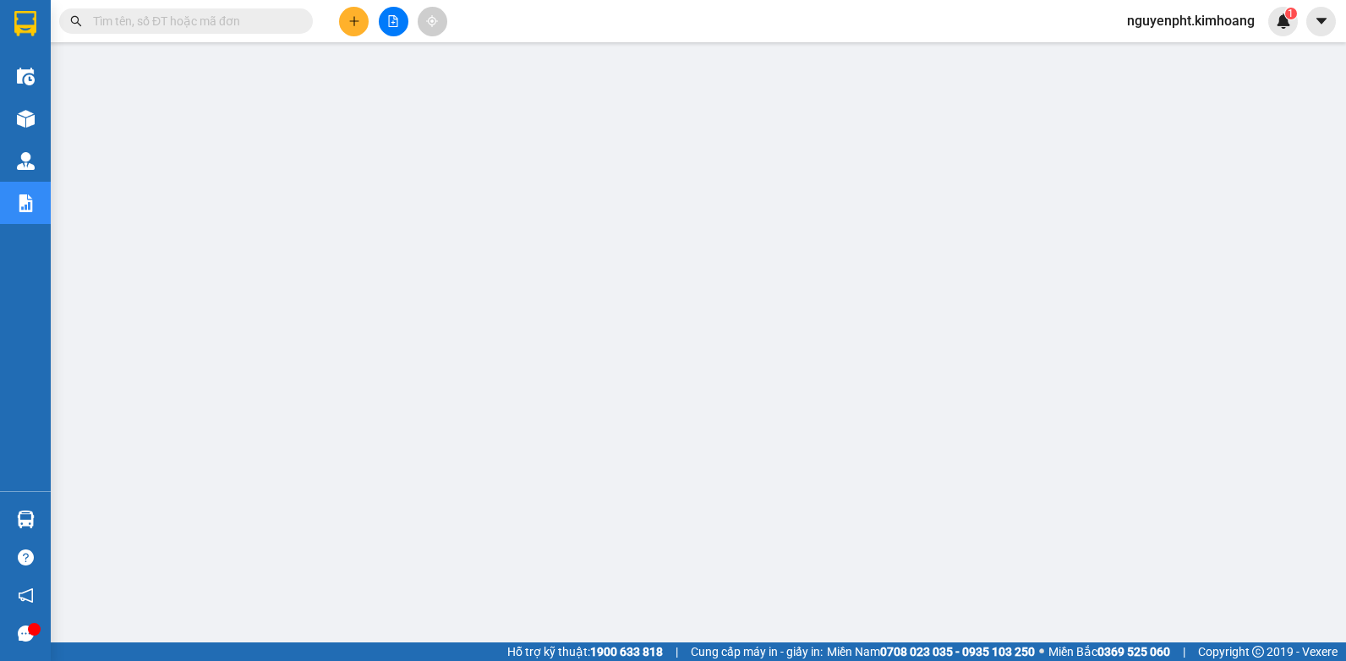
click at [278, 24] on input "text" at bounding box center [193, 21] width 200 height 19
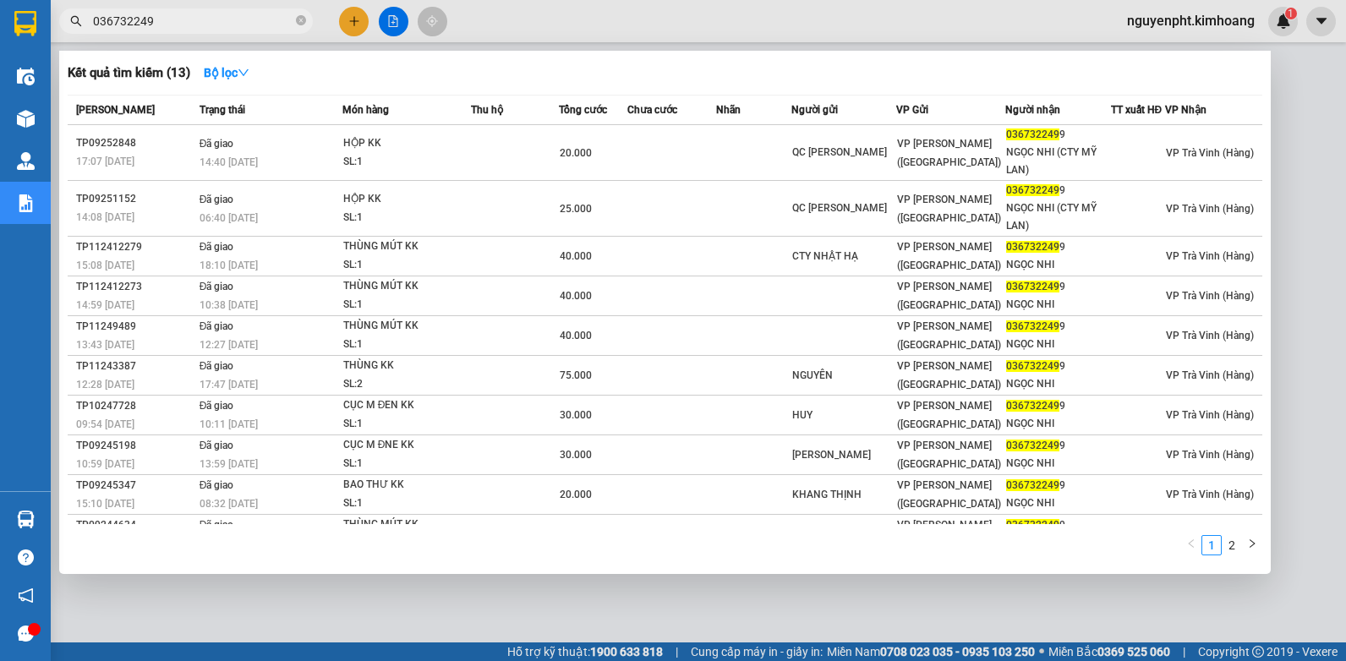
type input "0367322499"
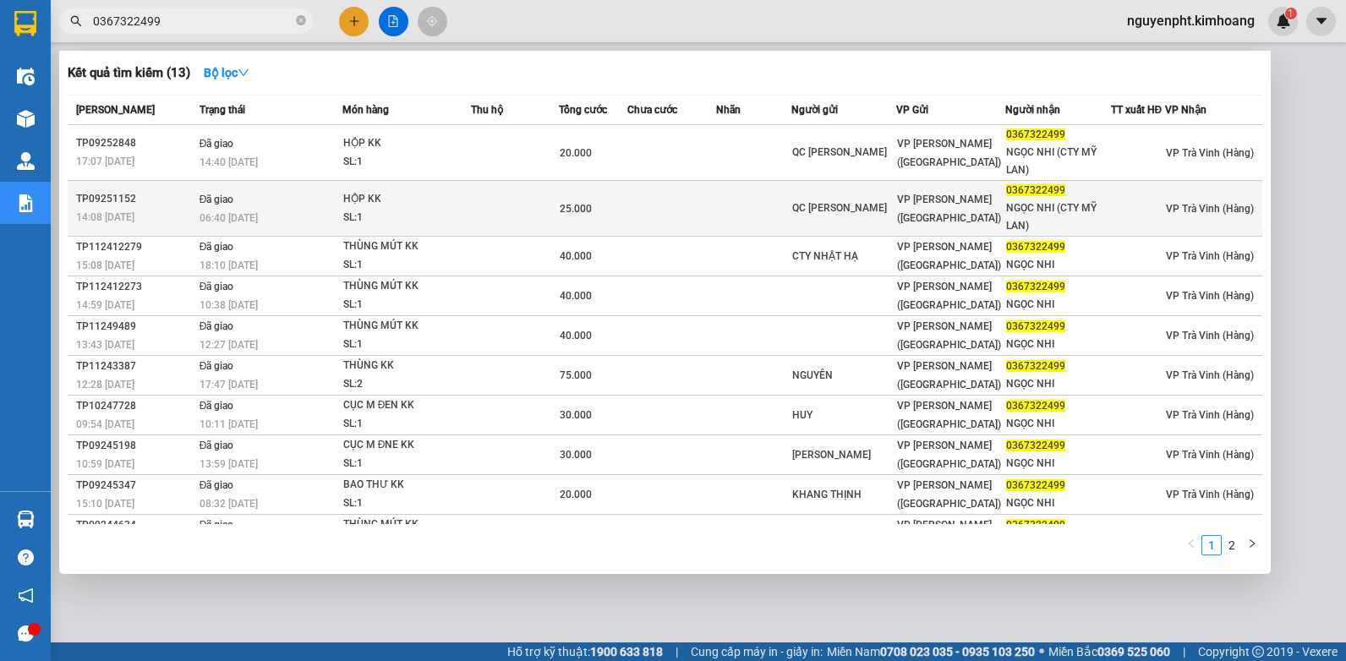
scroll to position [30, 0]
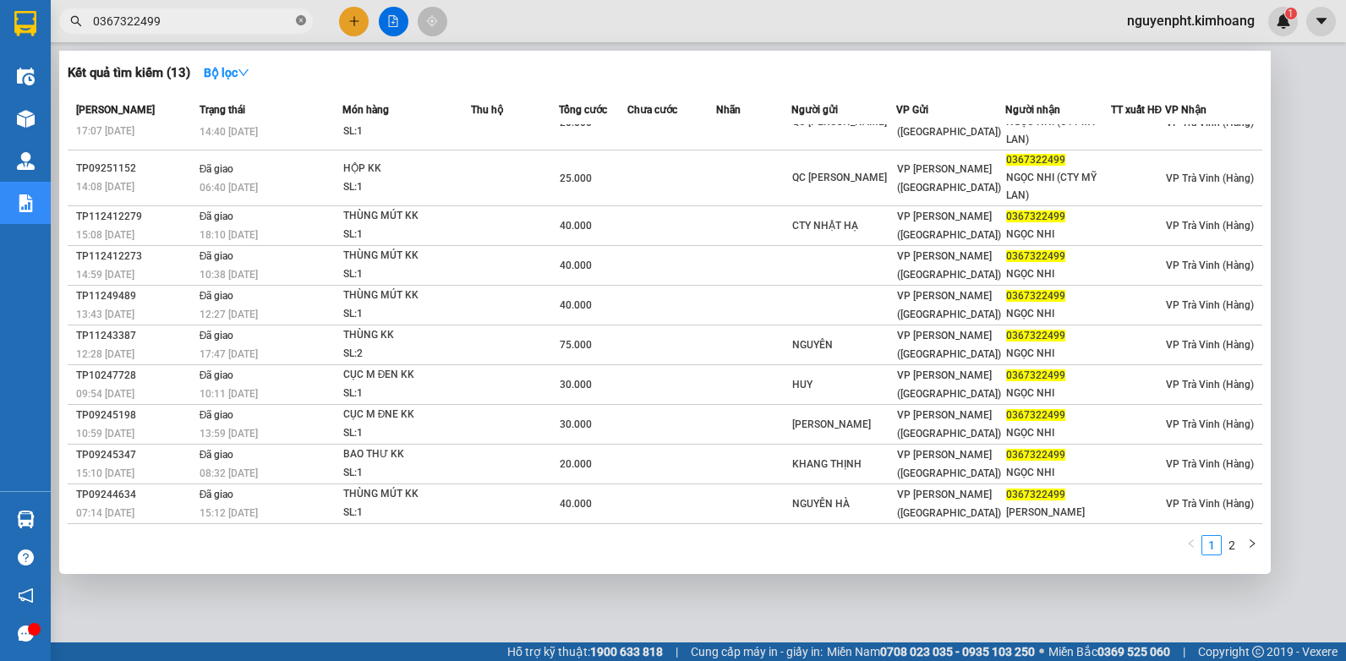
click at [301, 21] on icon "close-circle" at bounding box center [301, 20] width 10 height 10
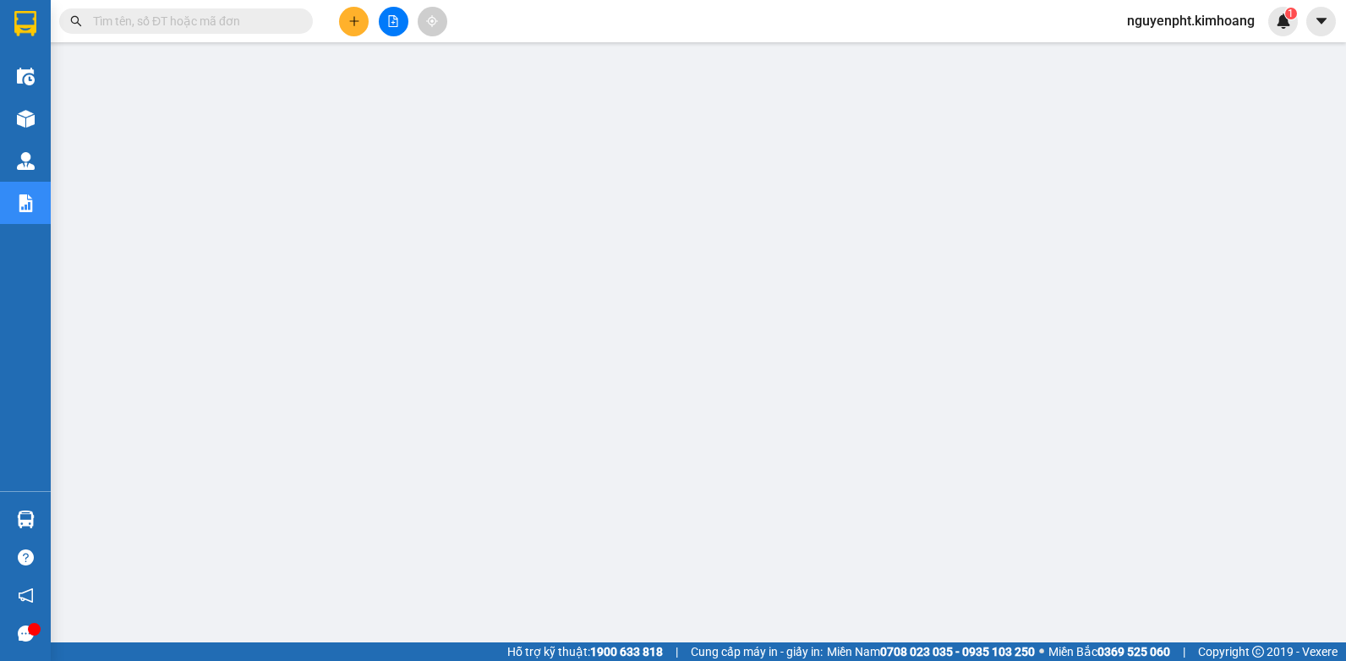
click at [370, 17] on div at bounding box center [393, 22] width 127 height 30
click at [357, 20] on icon "plus" at bounding box center [354, 21] width 12 height 12
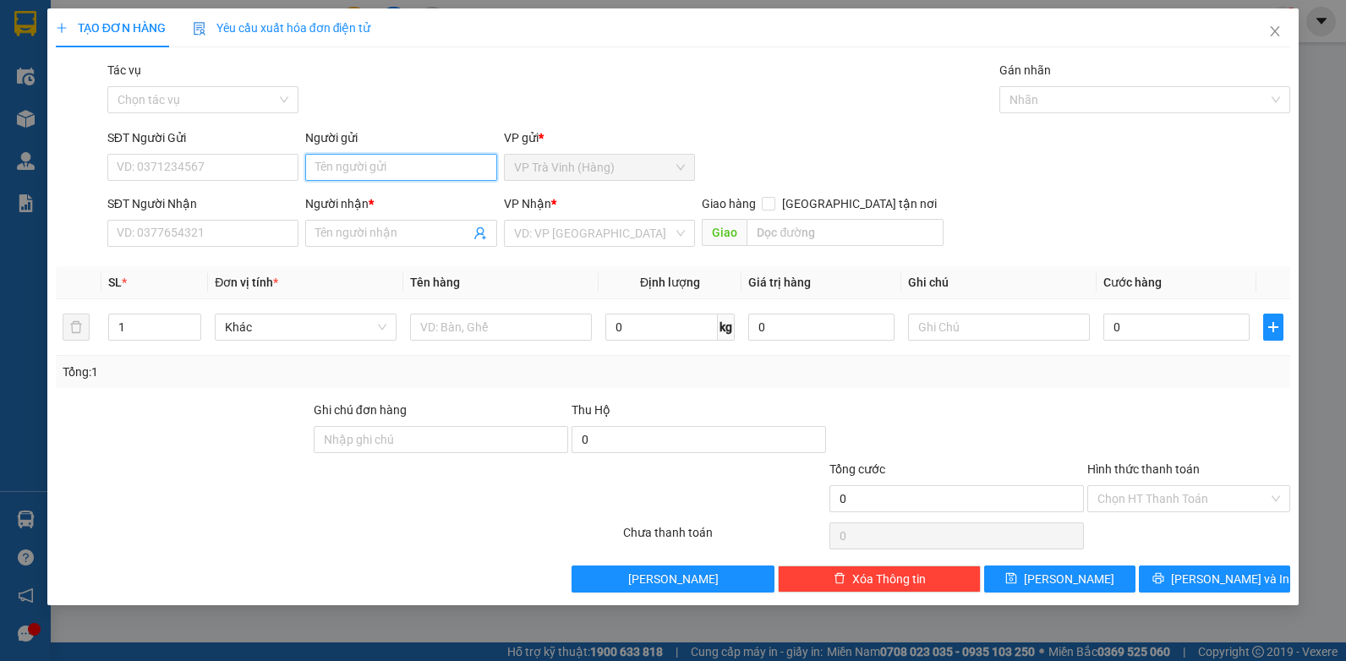
click at [384, 171] on input "Người gửi" at bounding box center [401, 167] width 192 height 27
click at [207, 233] on input "SĐT Người Nhận" at bounding box center [203, 233] width 192 height 27
type input "0907665115"
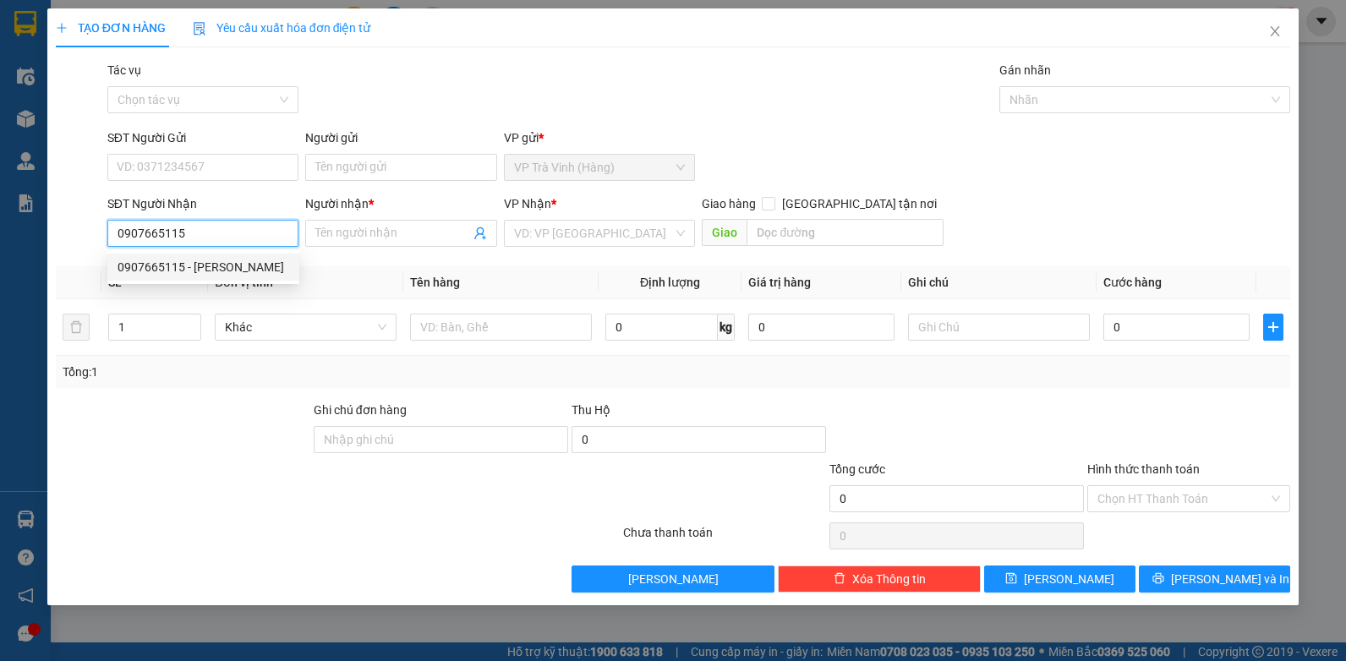
drag, startPoint x: 230, startPoint y: 271, endPoint x: 213, endPoint y: 276, distance: 17.7
click at [228, 271] on div "0907665115 - [PERSON_NAME]" at bounding box center [204, 267] width 172 height 19
type input "[PERSON_NAME]"
type input "30.000"
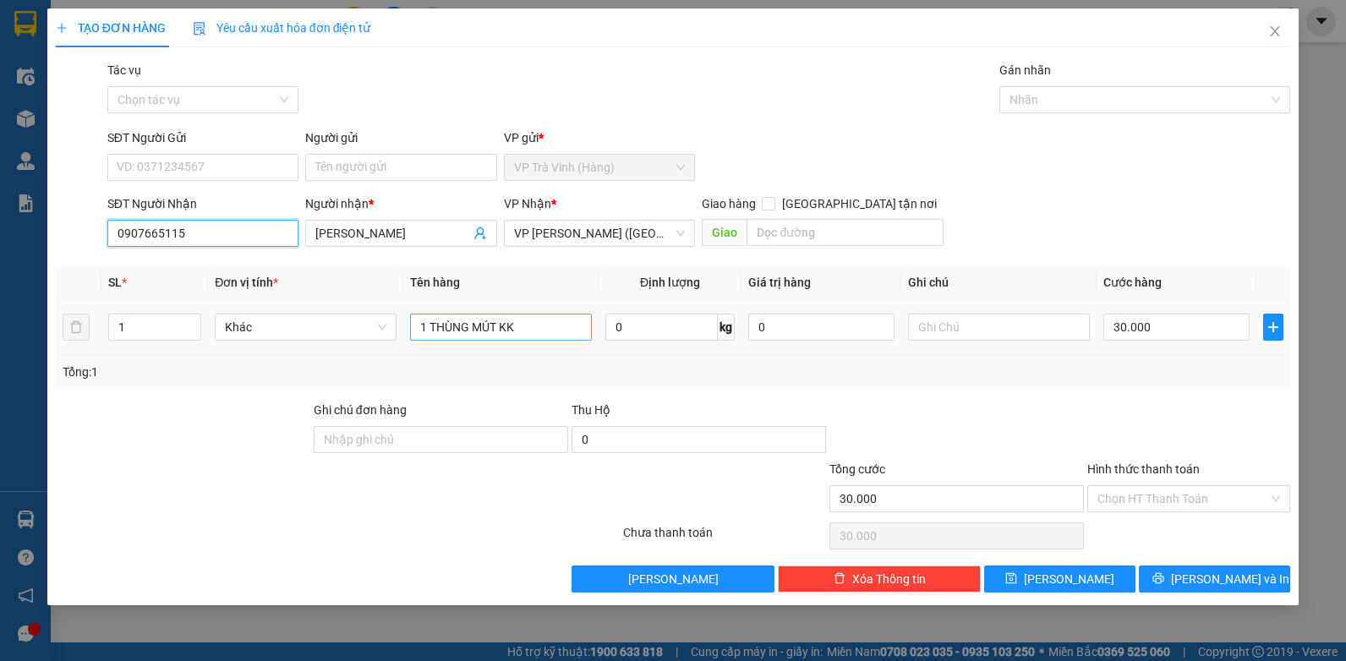
type input "0907665115"
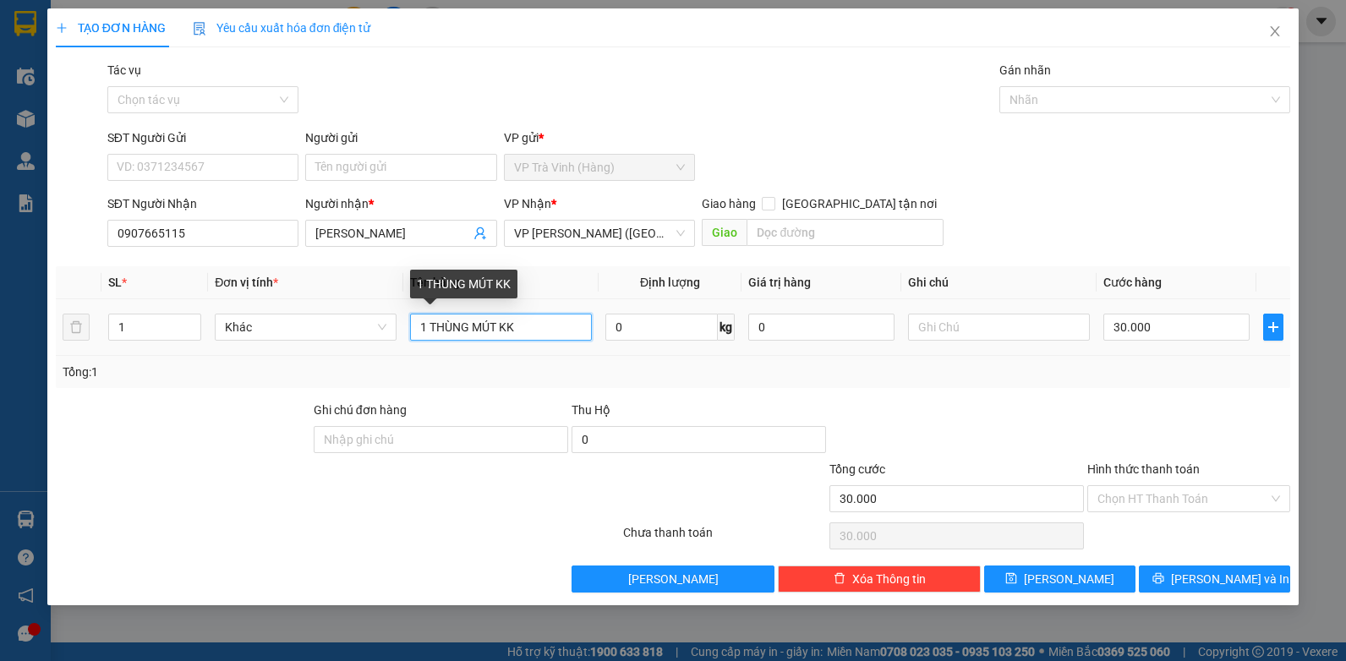
drag, startPoint x: 572, startPoint y: 330, endPoint x: 0, endPoint y: 335, distance: 571.7
click at [0, 332] on html "Kết quả tìm kiếm ( 13 ) Bộ lọc Mã ĐH Trạng thái Món hàng Thu hộ Tổng cước Chưa …" at bounding box center [673, 330] width 1346 height 661
type input "cục m đen kk"
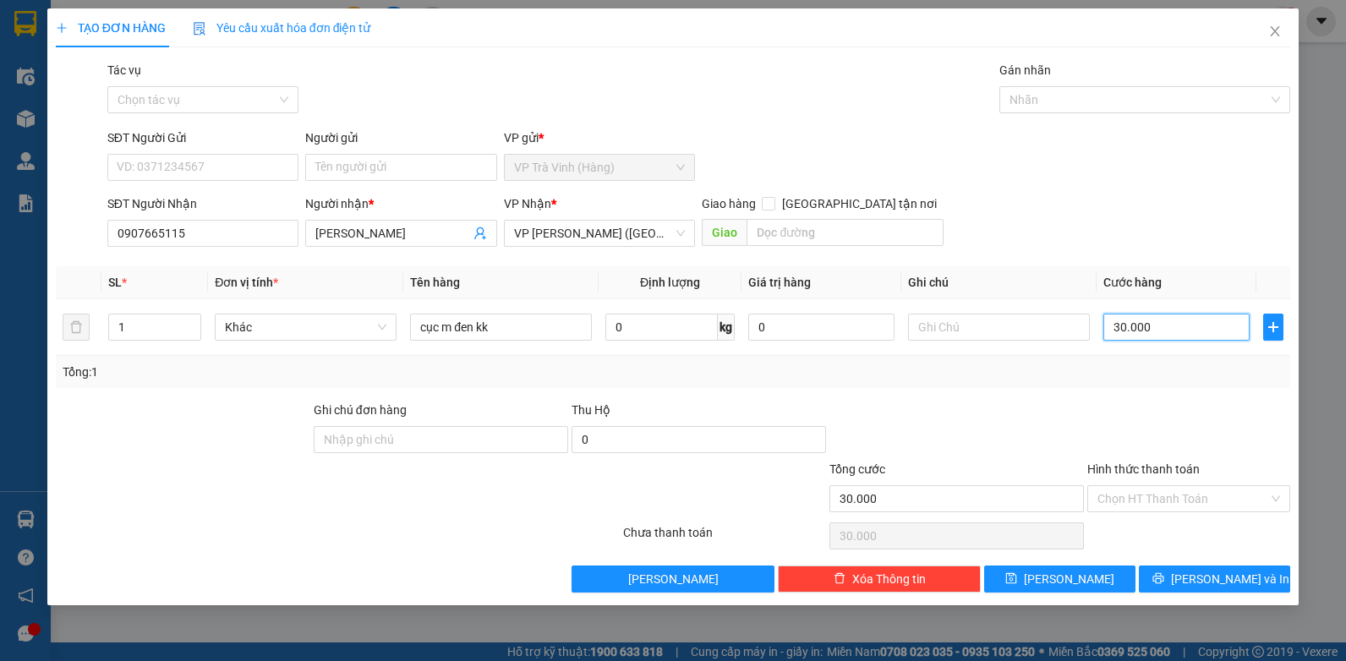
type input "2"
type input "25"
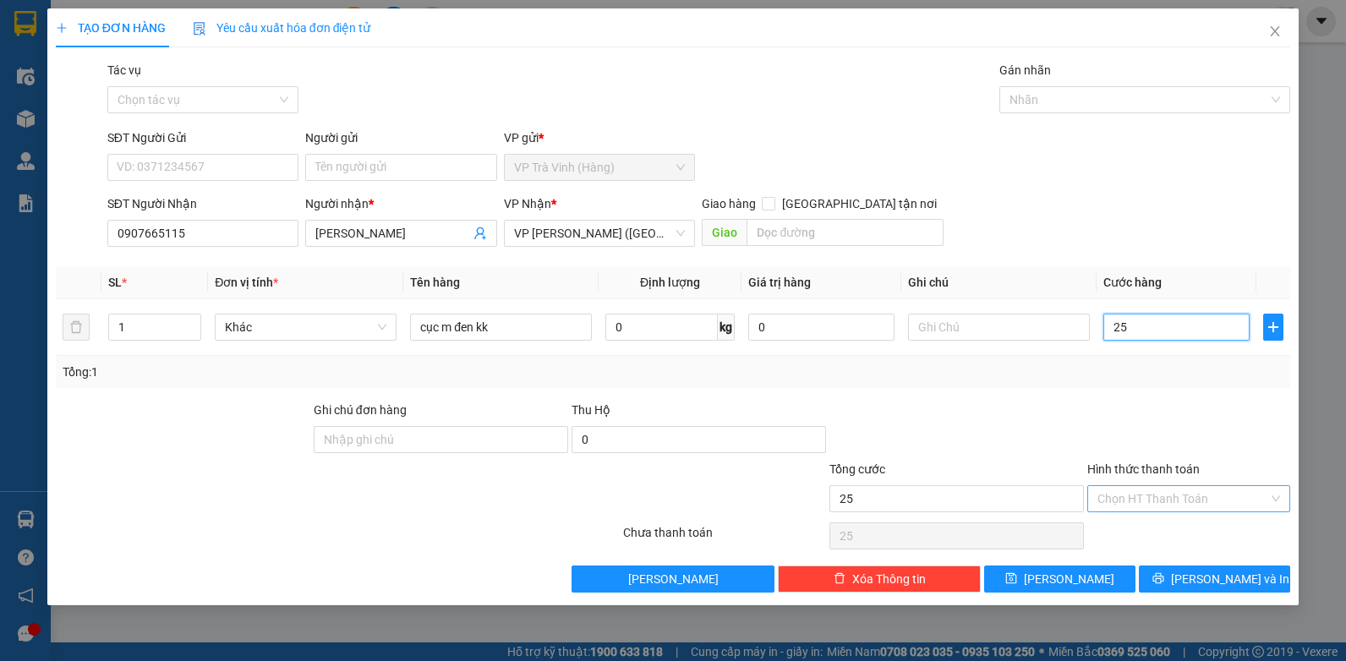
type input "25"
type input "25.000"
click at [1141, 493] on input "Hình thức thanh toán" at bounding box center [1183, 498] width 171 height 25
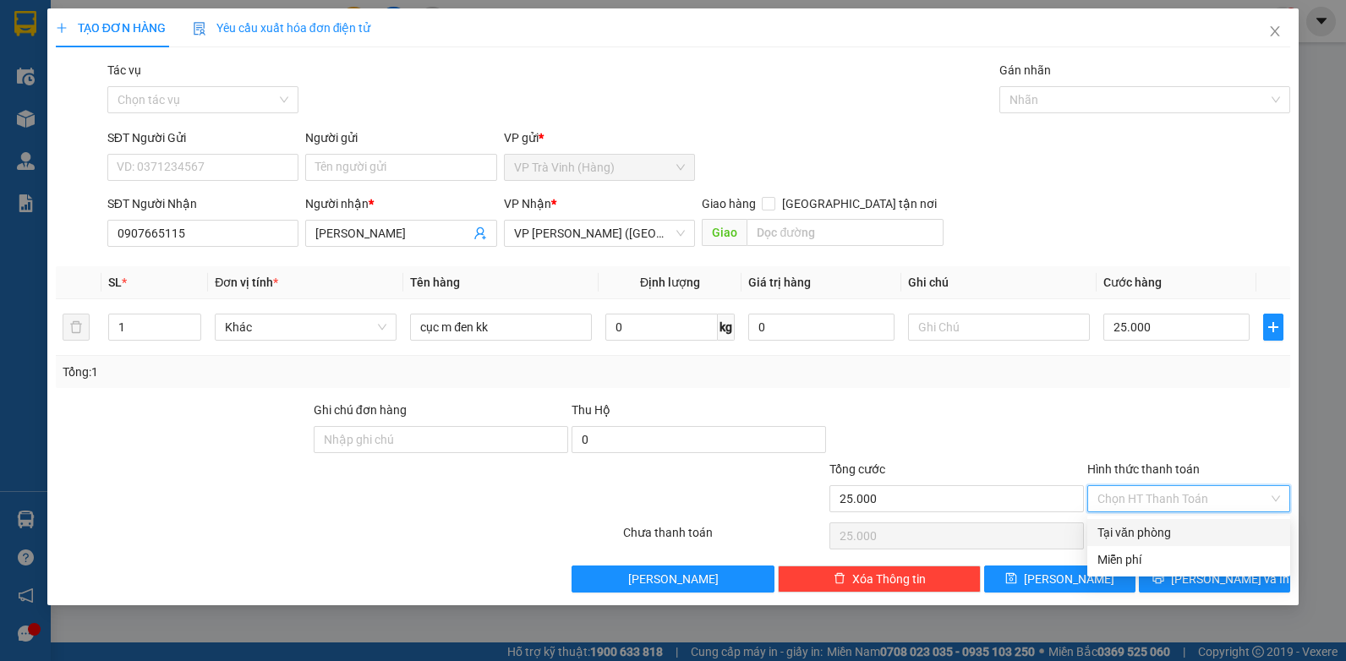
click at [1168, 530] on div "Tại văn phòng" at bounding box center [1189, 532] width 183 height 19
type input "0"
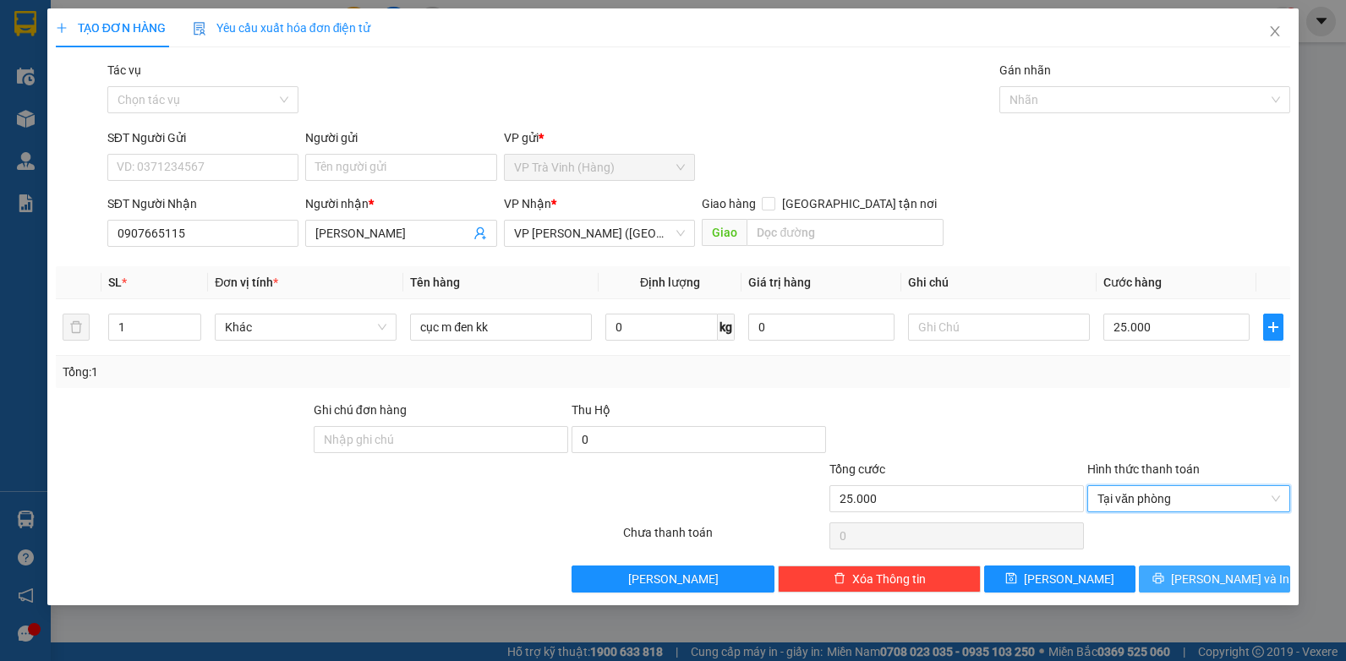
click at [1180, 571] on button "[PERSON_NAME] và In" at bounding box center [1214, 579] width 151 height 27
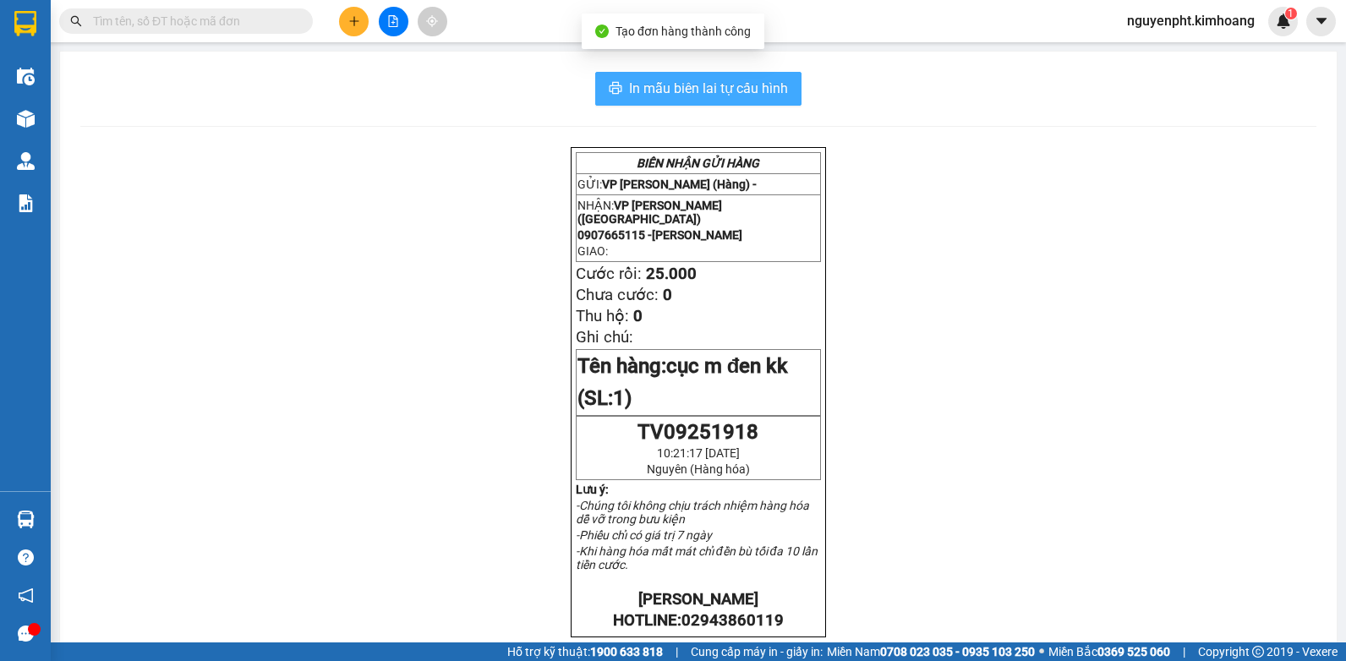
click at [719, 75] on button "In mẫu biên lai tự cấu hình" at bounding box center [698, 89] width 206 height 34
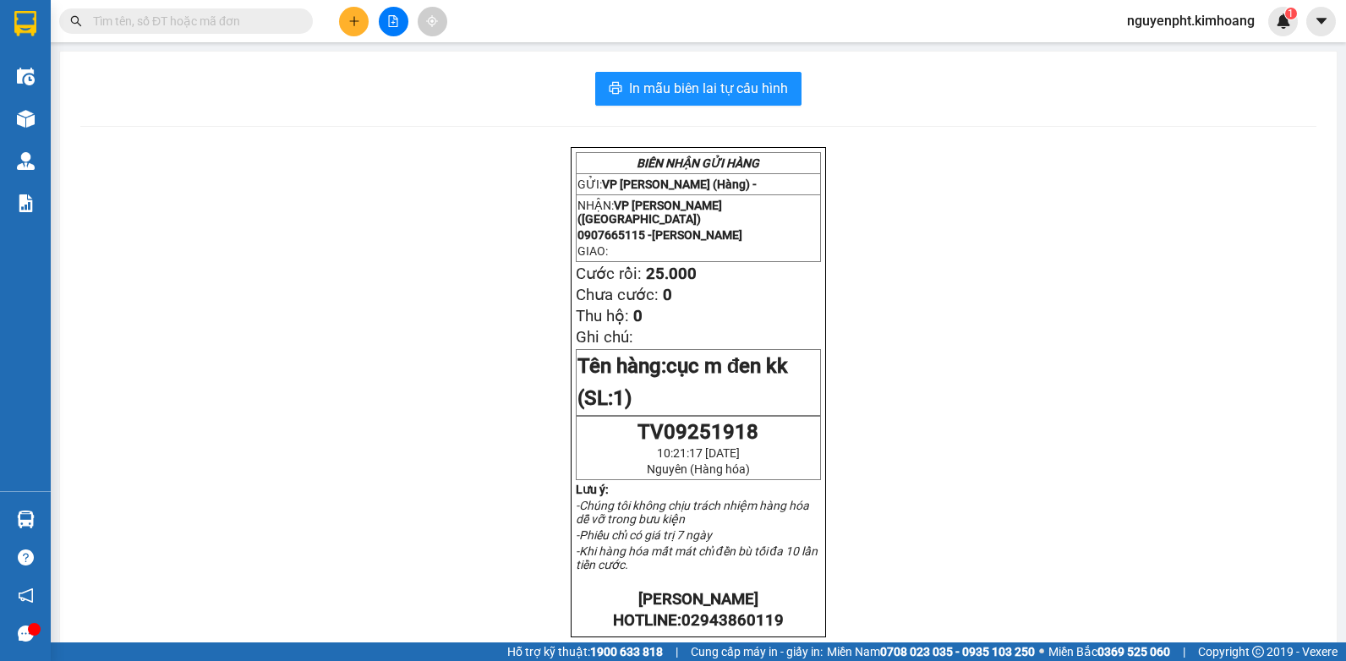
click at [434, 348] on div "BIÊN NHẬN GỬI HÀNG GỬI: VP [PERSON_NAME] ([GEOGRAPHIC_DATA]) - NHẬN: VP [PERSON…" at bounding box center [698, 627] width 1236 height 961
click at [177, 24] on input "text" at bounding box center [193, 21] width 200 height 19
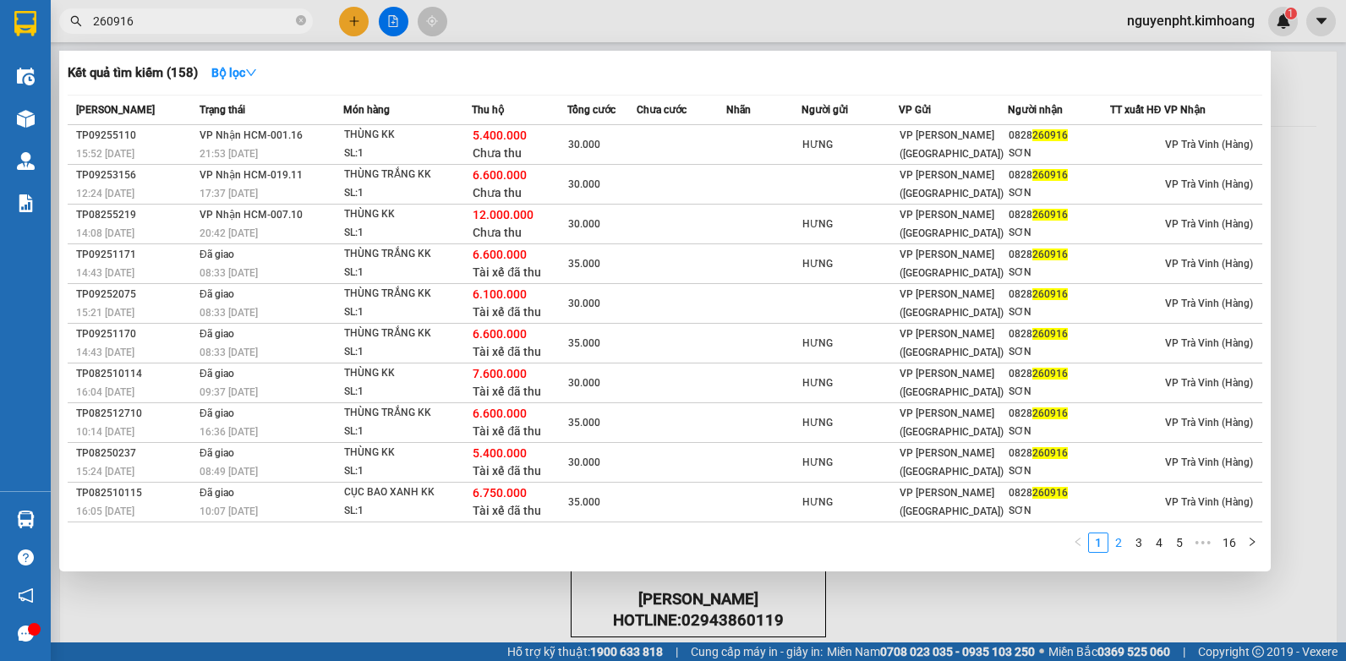
type input "260916"
click at [1116, 545] on link "2" at bounding box center [1118, 543] width 19 height 19
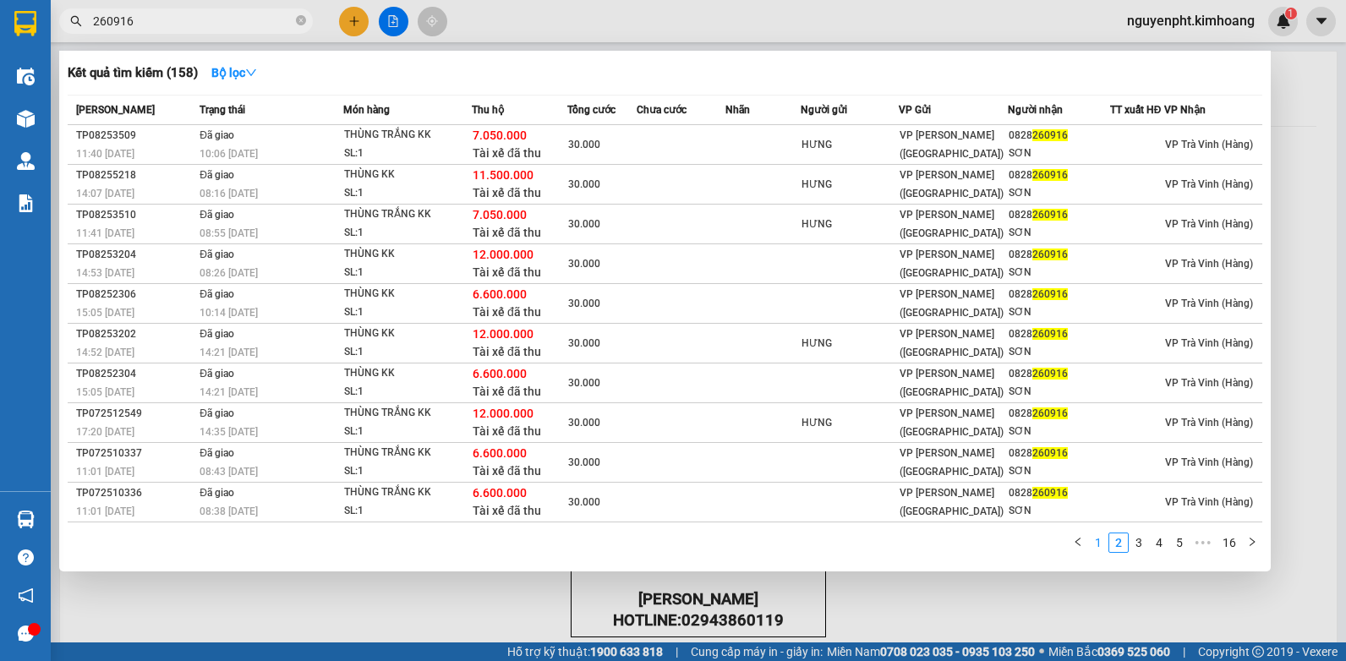
click at [1099, 545] on link "1" at bounding box center [1098, 543] width 19 height 19
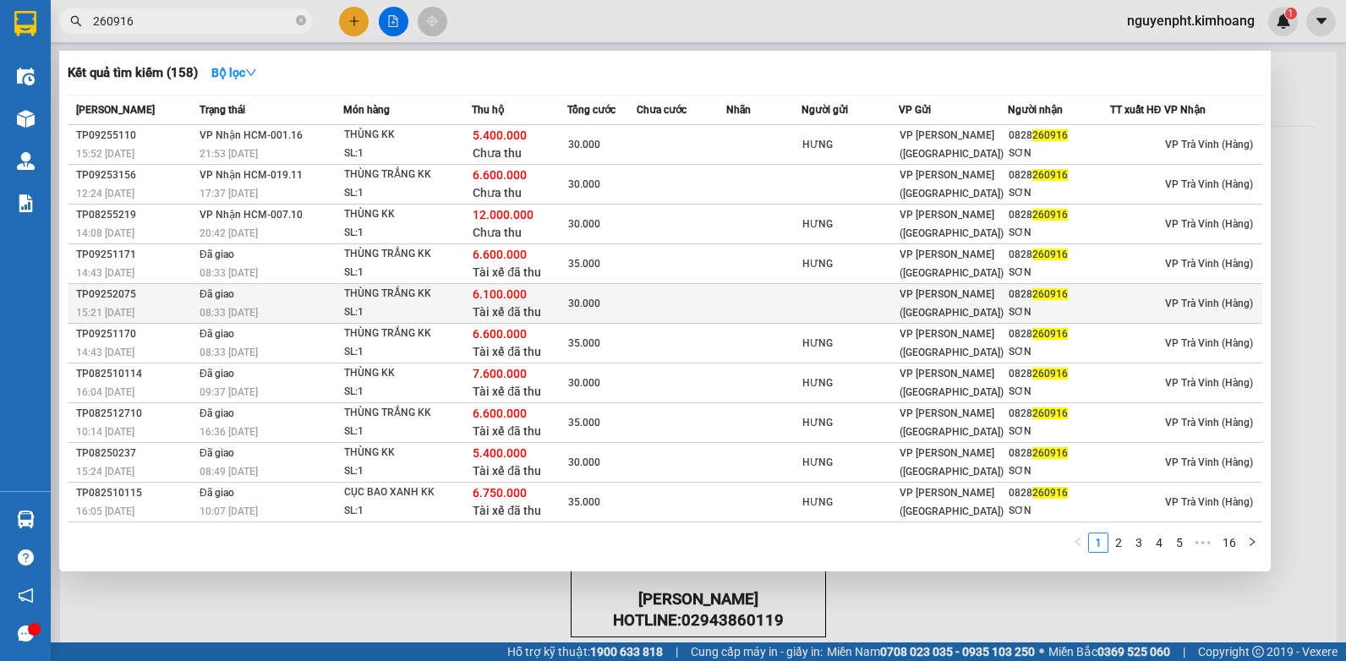
click at [833, 307] on td at bounding box center [850, 304] width 97 height 40
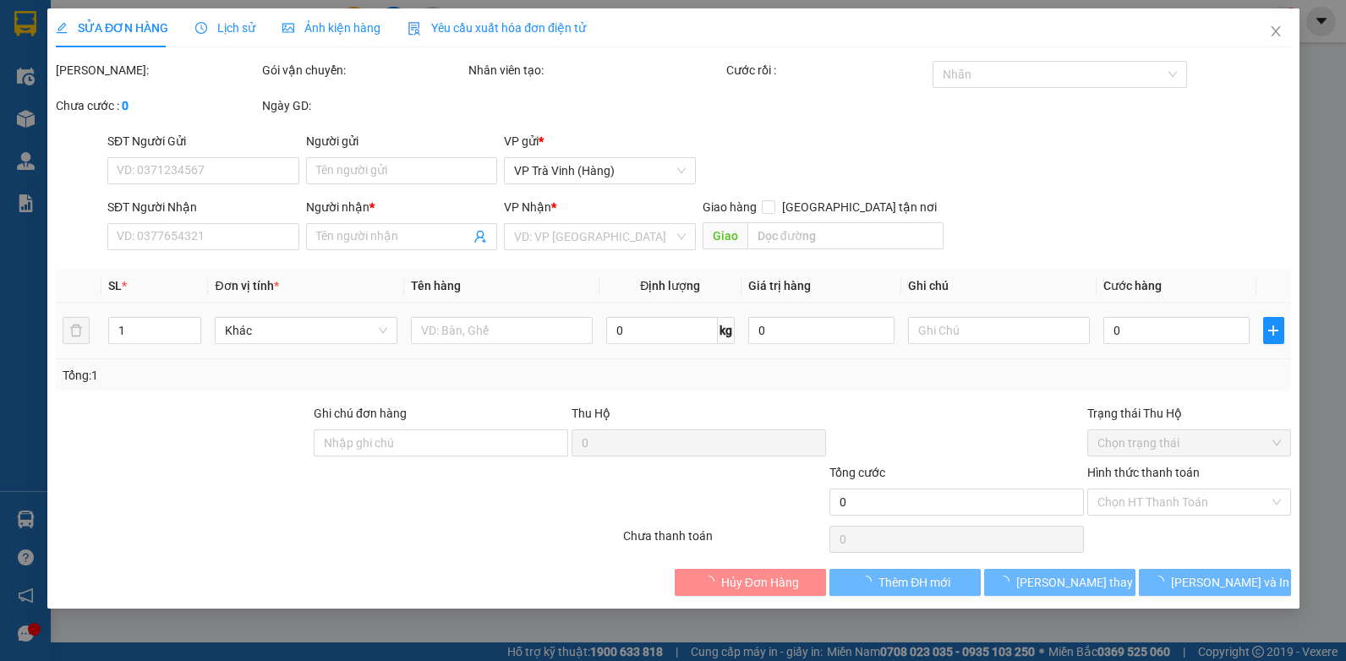
type input "0828260916"
type input "SƠN"
type input "6.100.000"
type input "30.000"
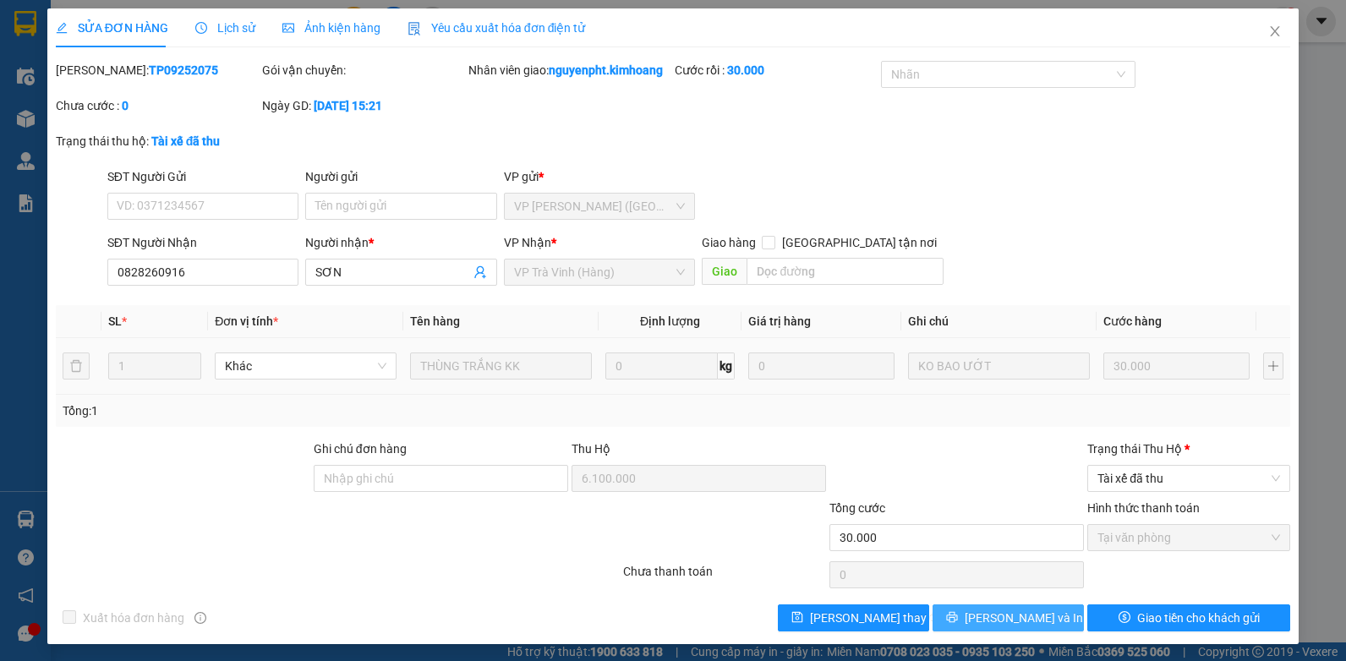
click at [1028, 627] on span "[PERSON_NAME] và In" at bounding box center [1024, 618] width 118 height 19
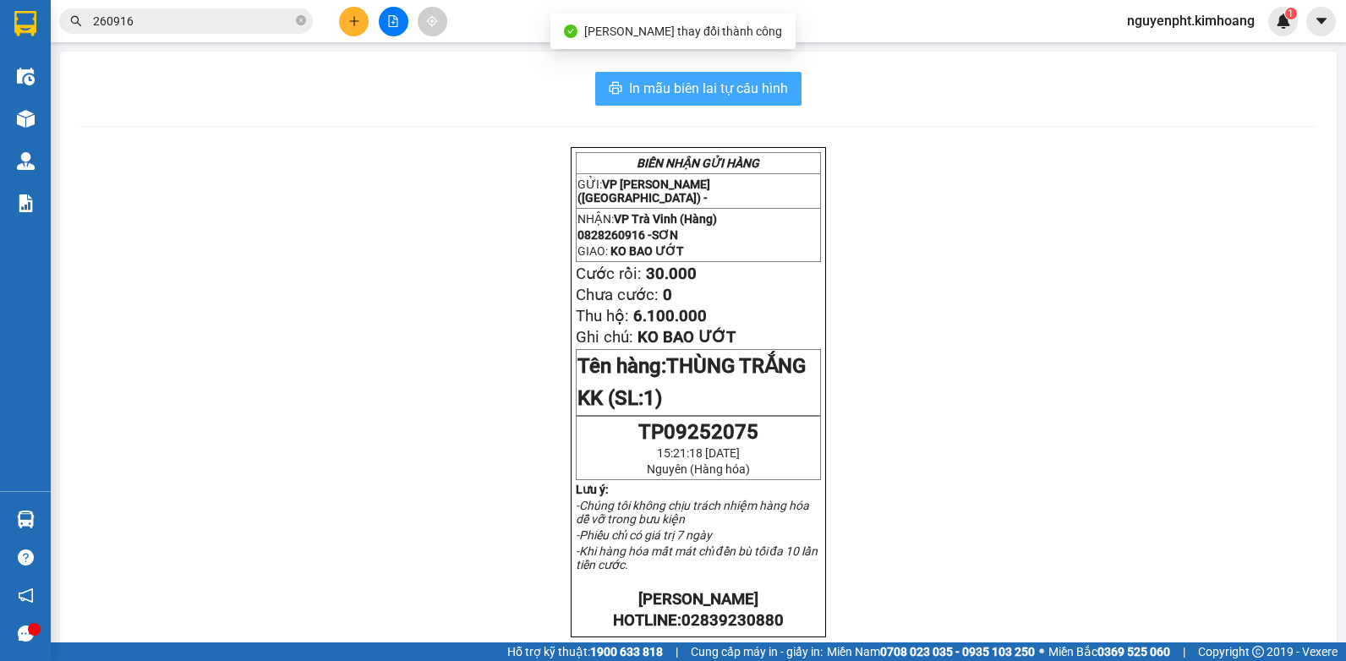
drag, startPoint x: 729, startPoint y: 81, endPoint x: 715, endPoint y: 105, distance: 27.3
click at [730, 81] on span "In mẫu biên lai tự cấu hình" at bounding box center [708, 88] width 159 height 21
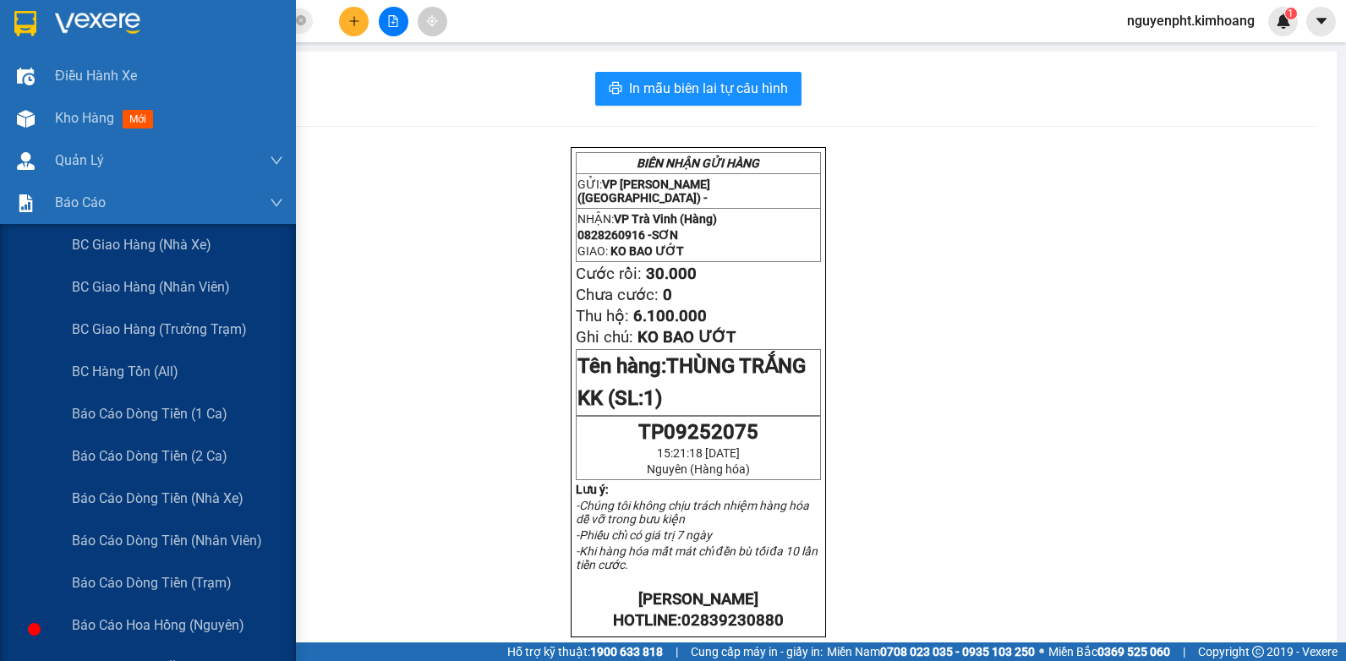
scroll to position [254, 0]
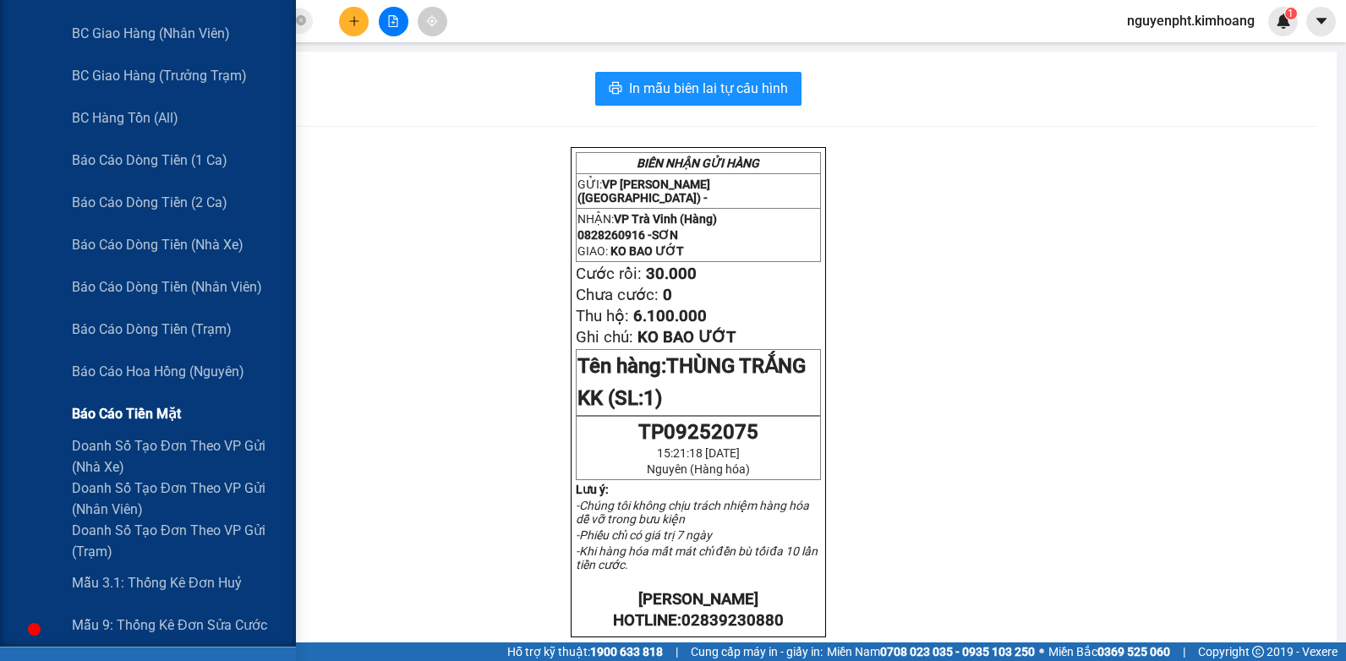
click at [128, 408] on span "Báo cáo tiền mặt" at bounding box center [126, 413] width 109 height 21
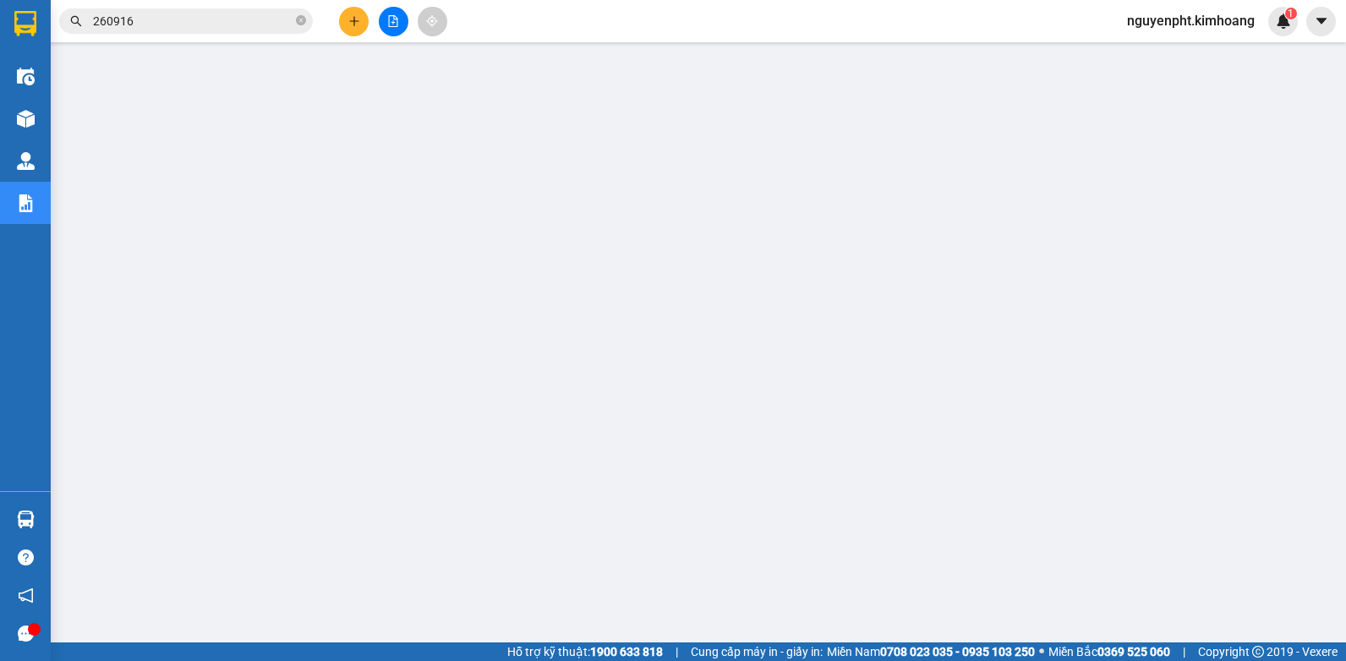
click at [342, 21] on button at bounding box center [354, 22] width 30 height 30
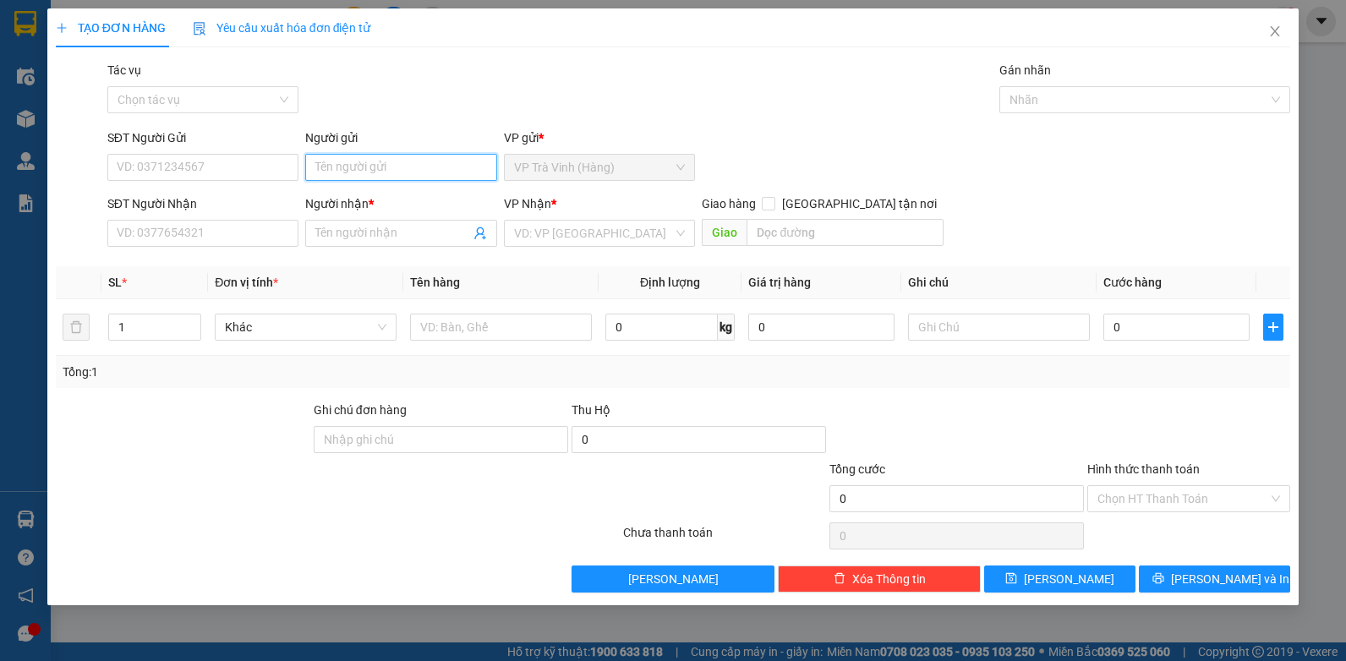
click at [365, 167] on input "Người gửi" at bounding box center [401, 167] width 192 height 27
type input "sơn"
type input "hưng"
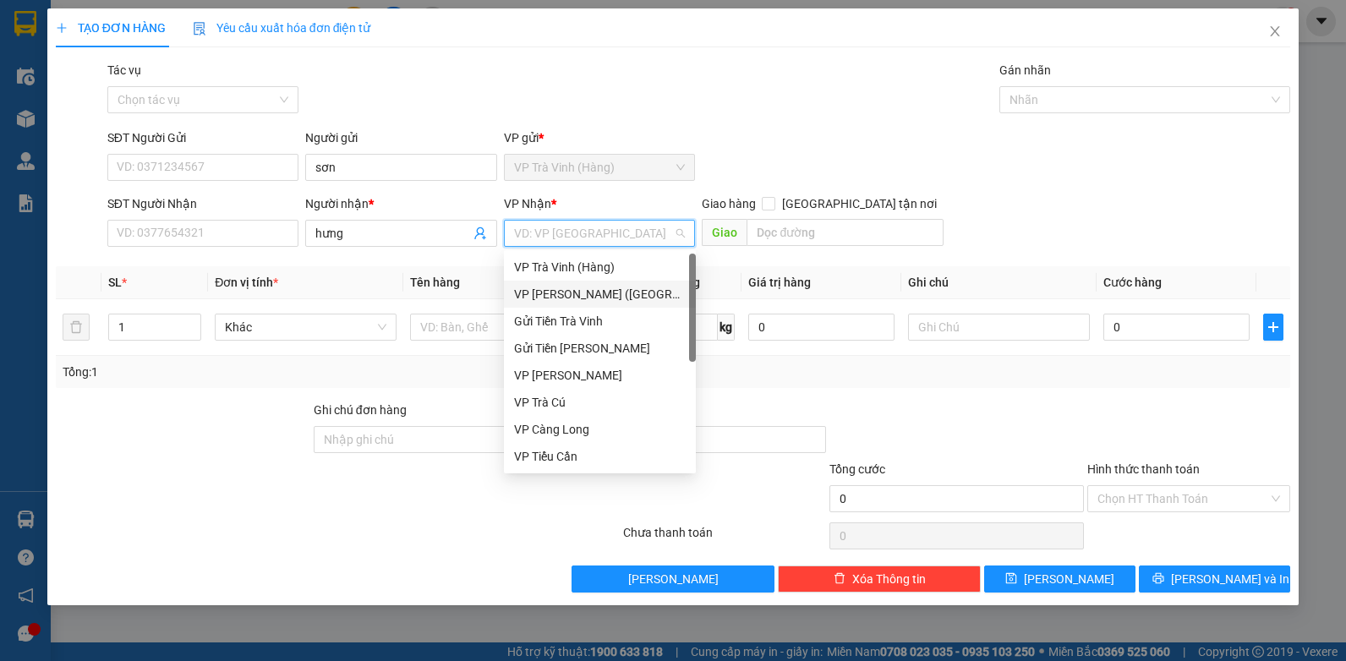
click at [540, 294] on div "VP [PERSON_NAME] ([GEOGRAPHIC_DATA])" at bounding box center [600, 294] width 172 height 19
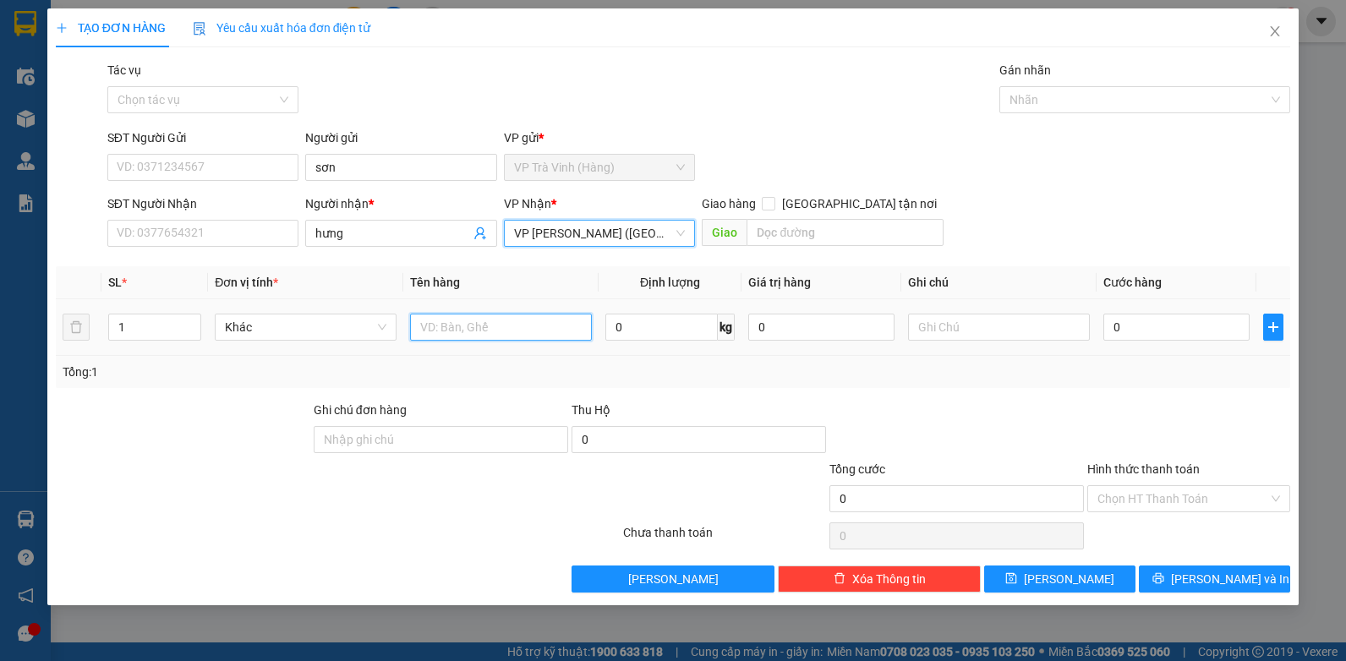
drag, startPoint x: 474, startPoint y: 326, endPoint x: 468, endPoint y: 315, distance: 11.3
click at [472, 318] on input "text" at bounding box center [501, 327] width 182 height 27
type input "tiên fsl52075 6.100.000"
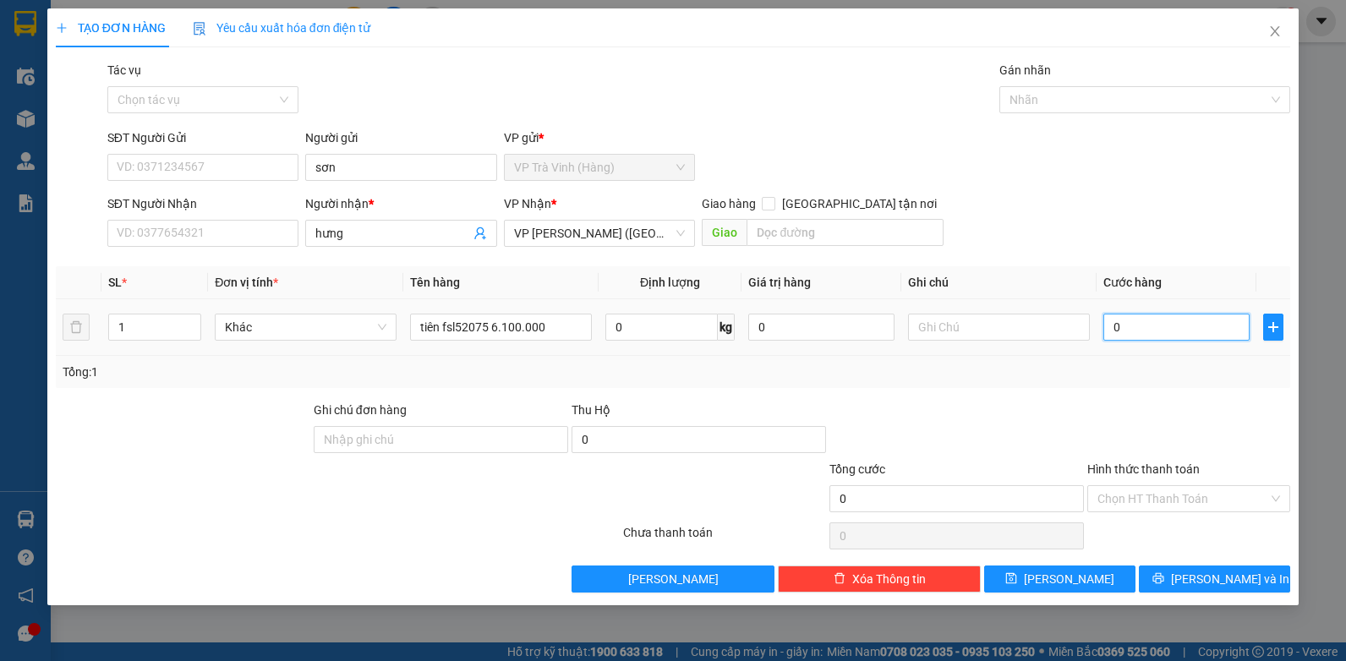
type input "4"
type input "40"
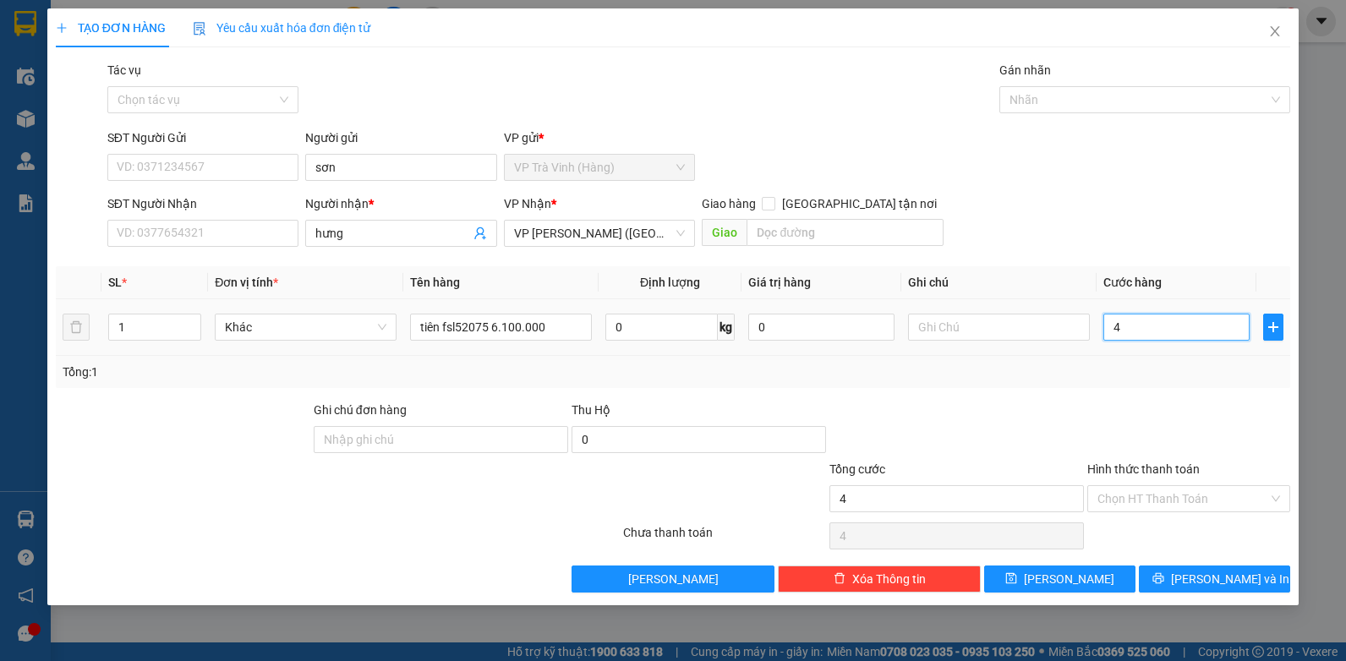
type input "40"
type input "40.000"
click at [136, 96] on input "Tác vụ" at bounding box center [198, 99] width 160 height 25
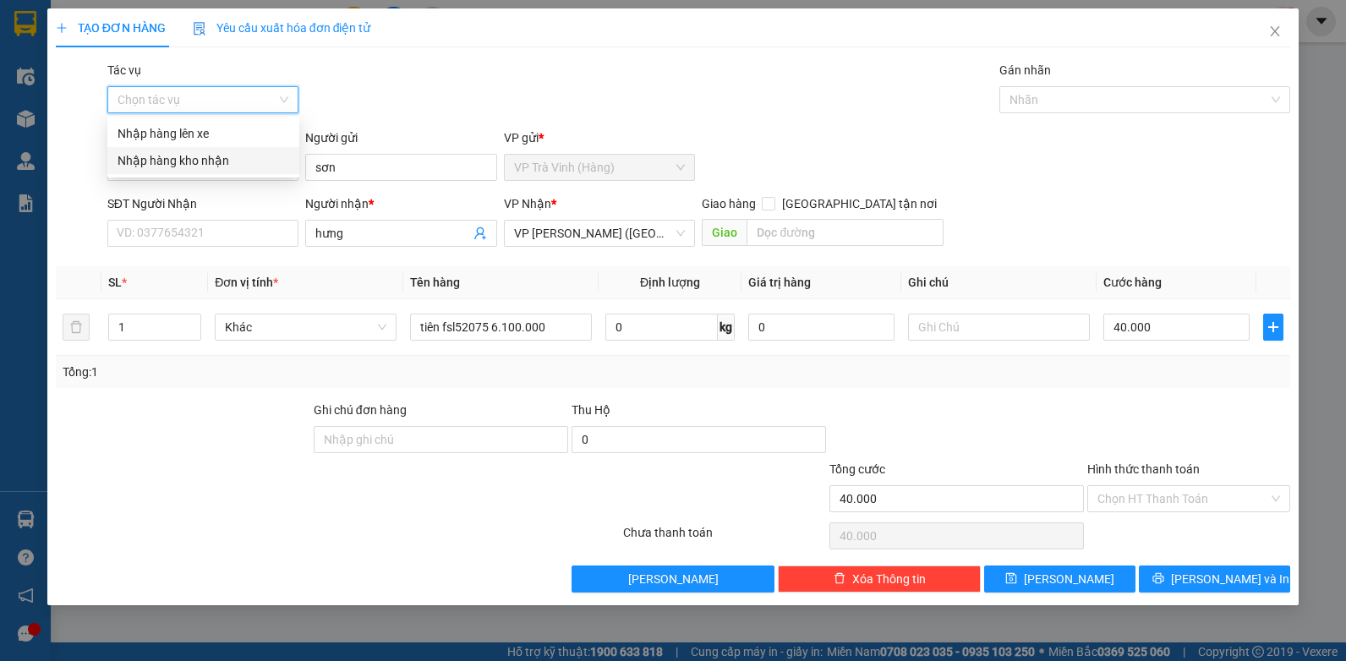
click at [162, 166] on div "Nhập hàng kho nhận" at bounding box center [204, 160] width 172 height 19
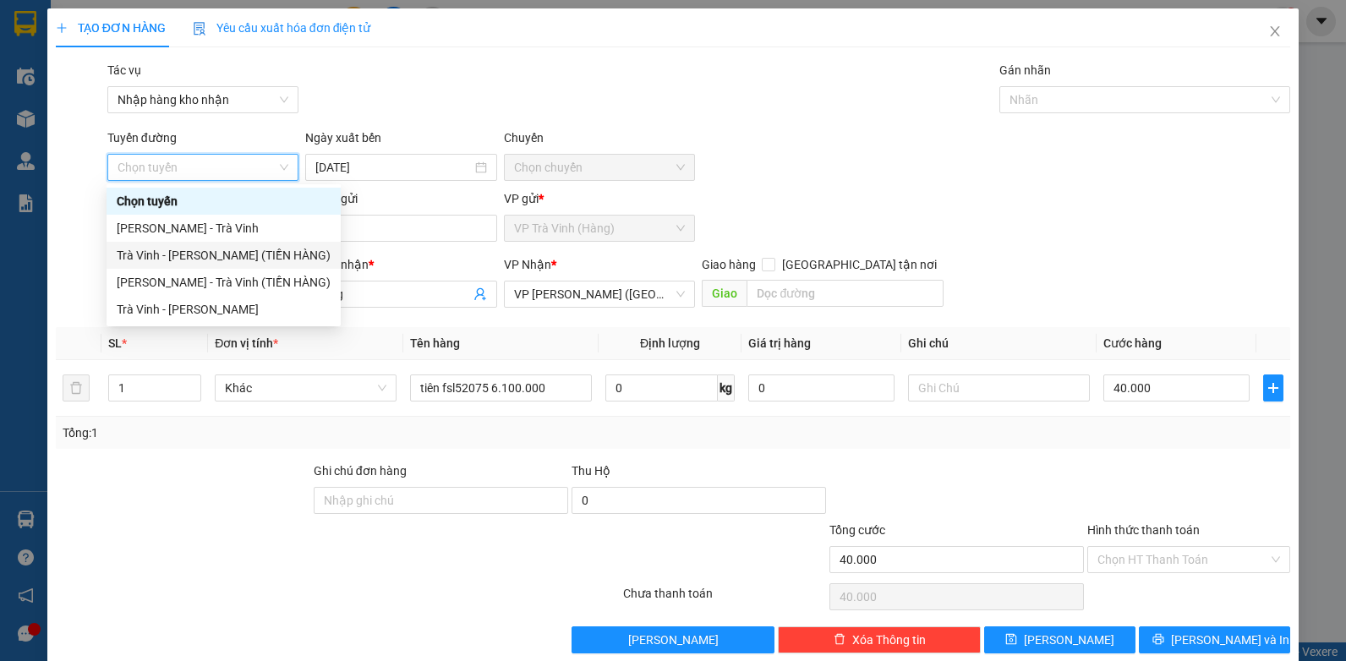
click at [176, 255] on div "Trà Vinh - [PERSON_NAME] (TIỀN HÀNG)" at bounding box center [224, 255] width 214 height 19
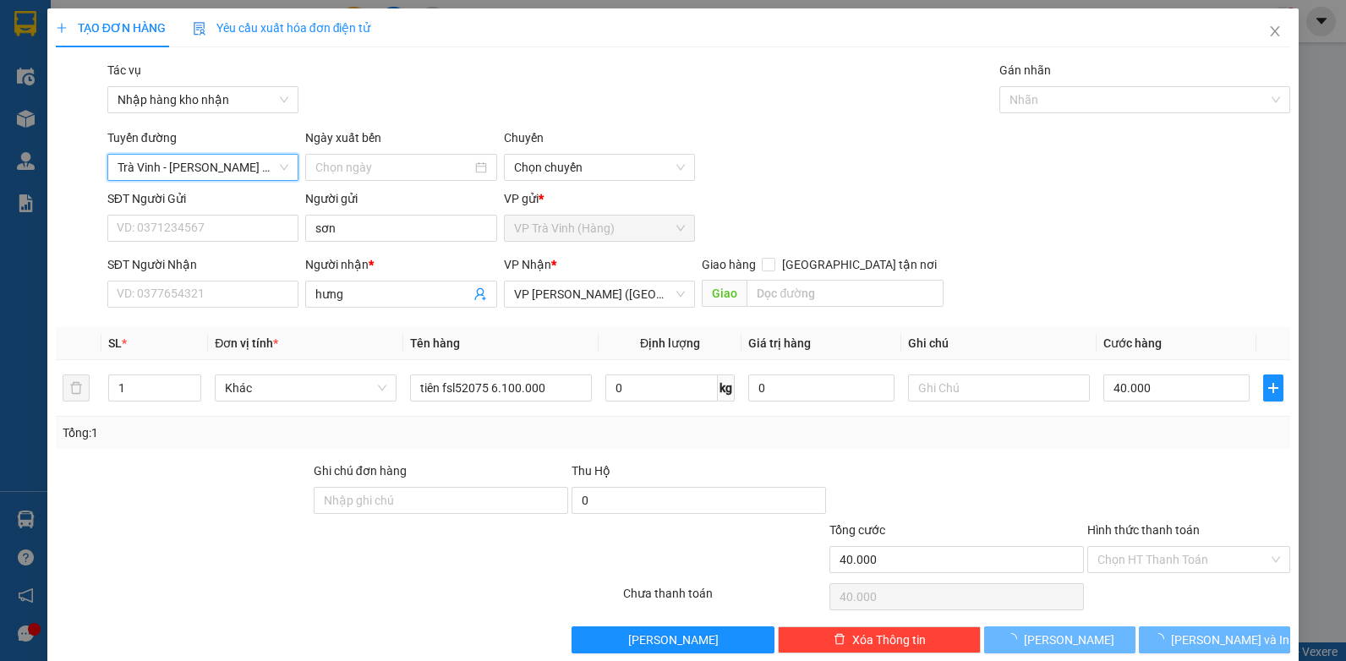
type input "[DATE]"
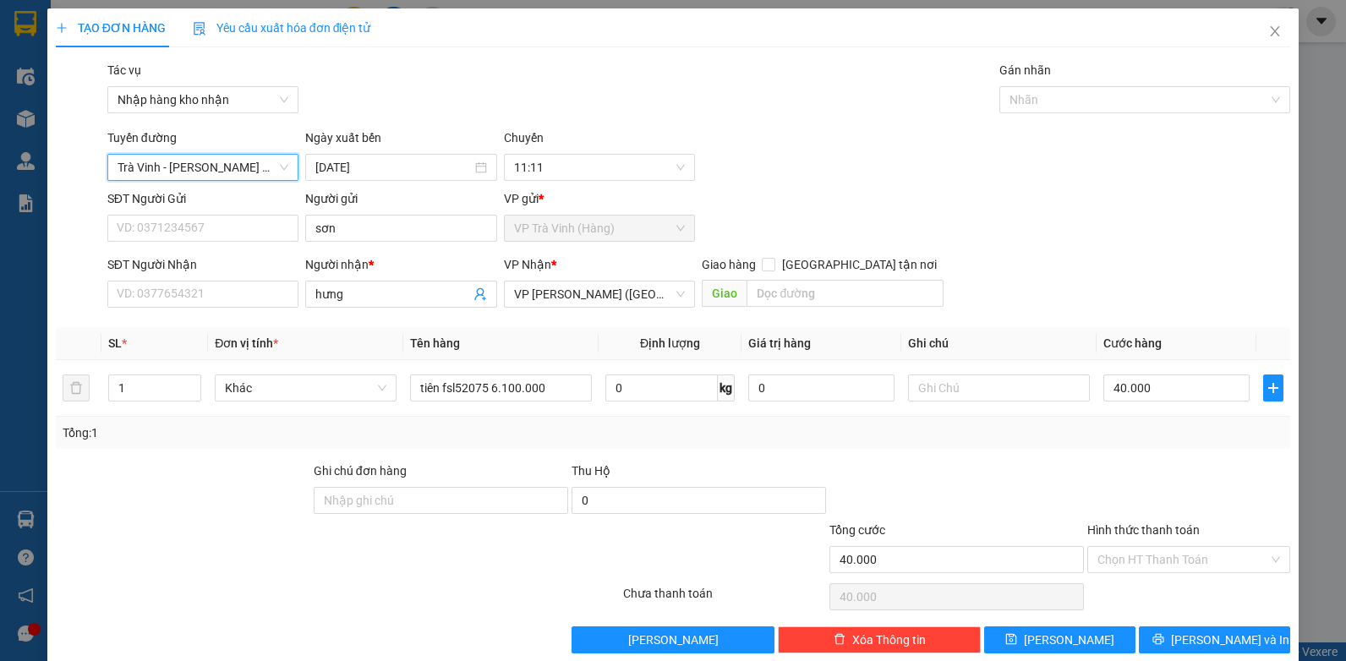
click at [1071, 85] on div "Gán nhãn" at bounding box center [1145, 73] width 291 height 25
click at [1069, 99] on div at bounding box center [1137, 100] width 266 height 20
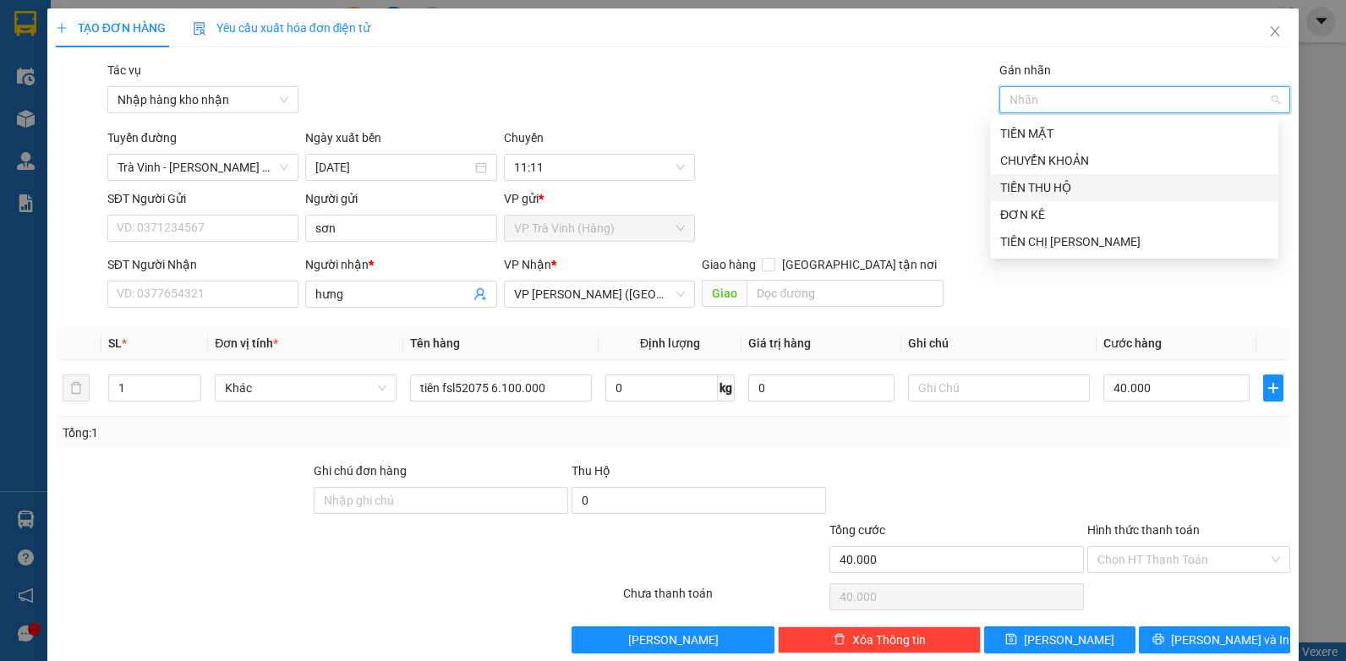
click at [1069, 185] on div "TIỀN THU HỘ" at bounding box center [1134, 187] width 268 height 19
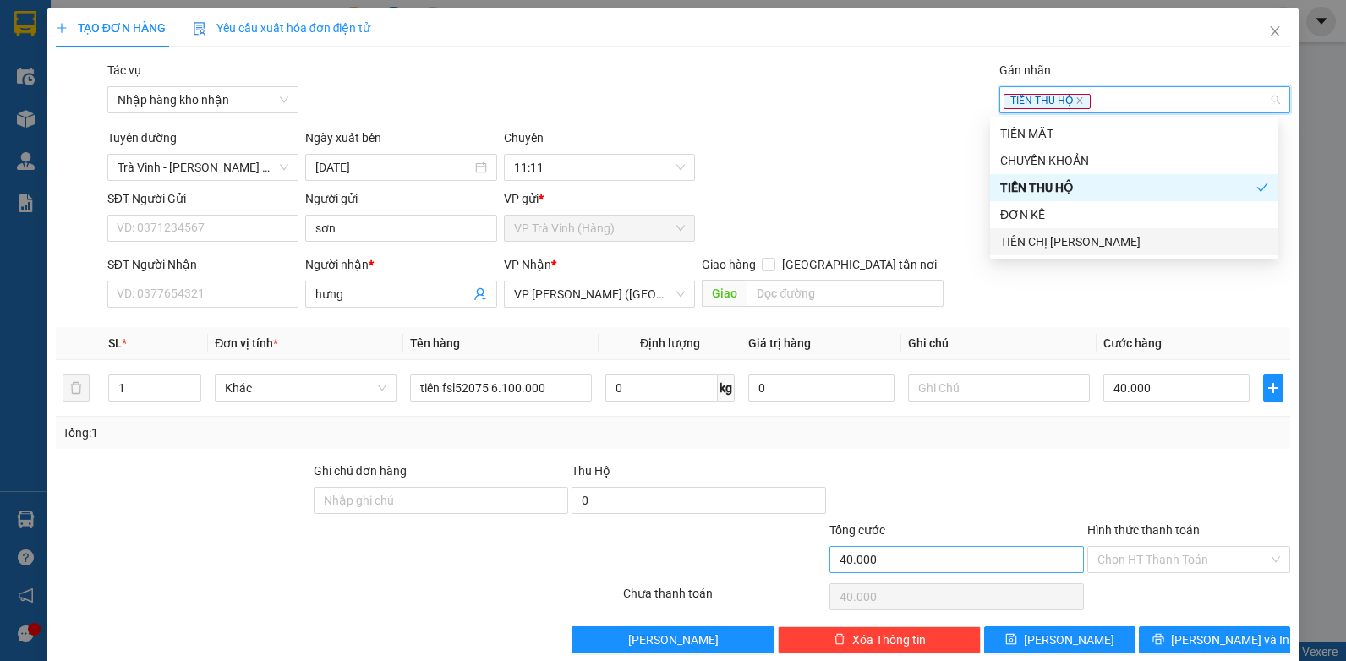
scroll to position [25, 0]
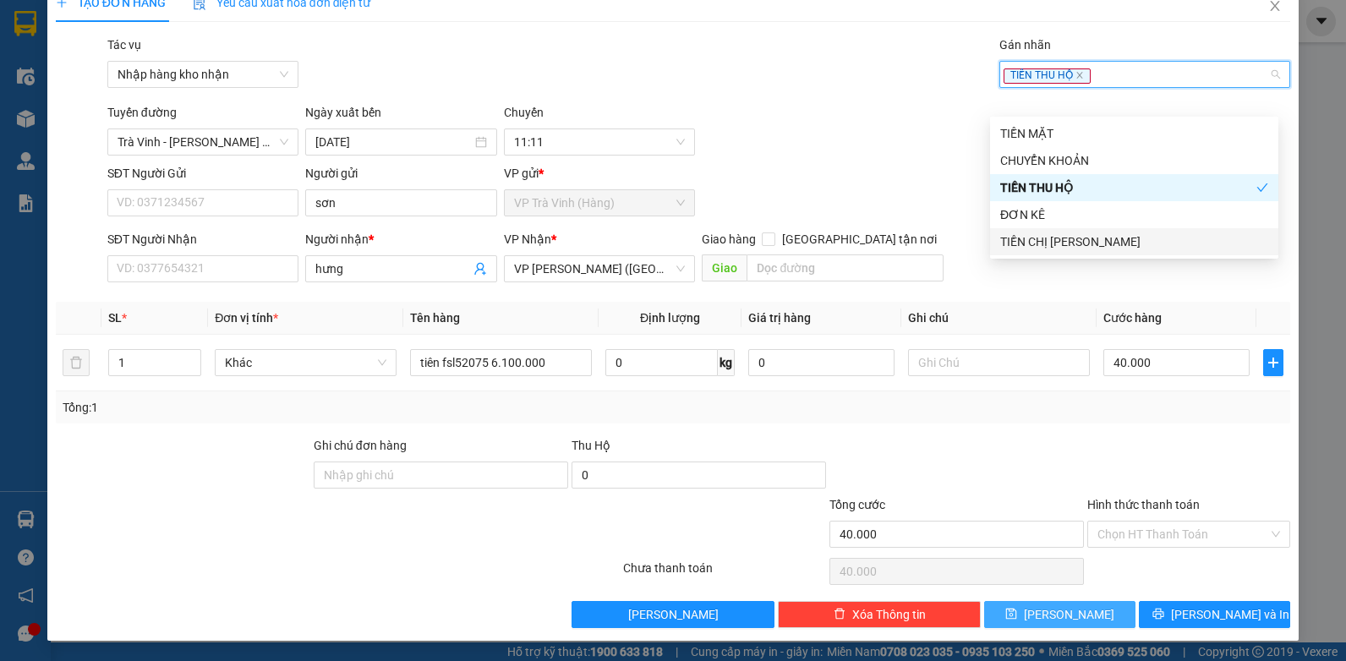
click at [1062, 618] on span "[PERSON_NAME]" at bounding box center [1069, 614] width 90 height 19
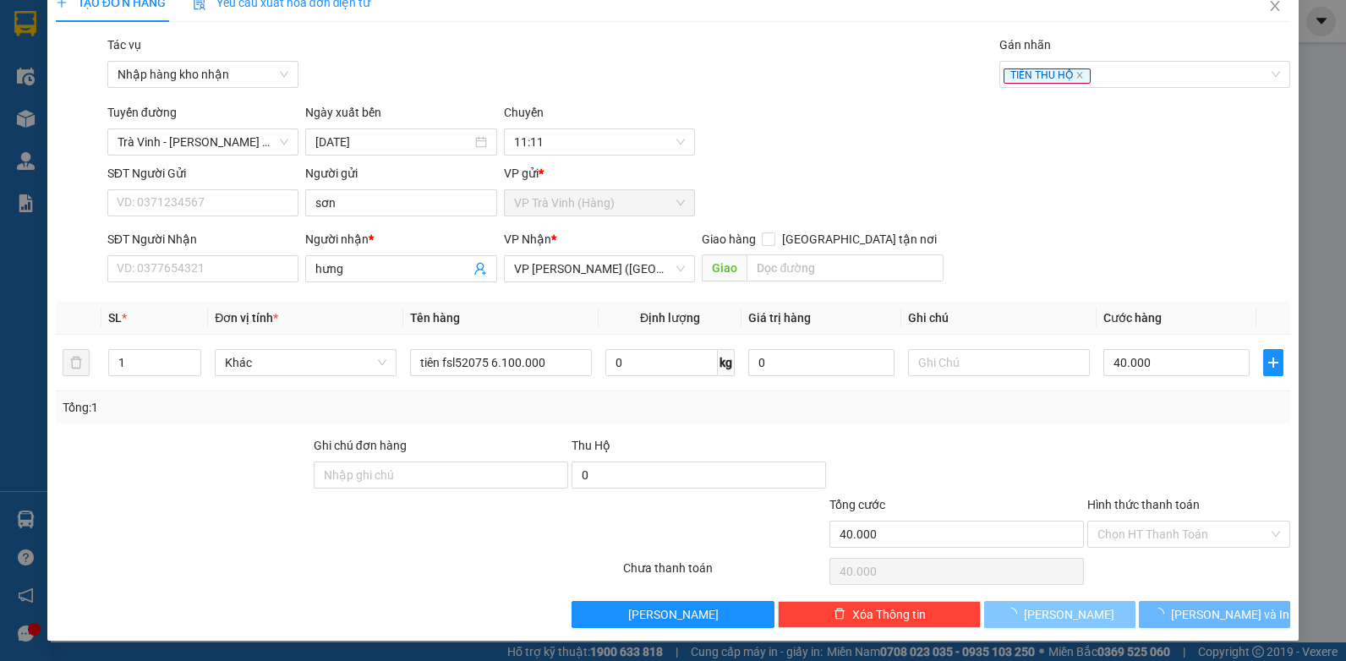
type input "0"
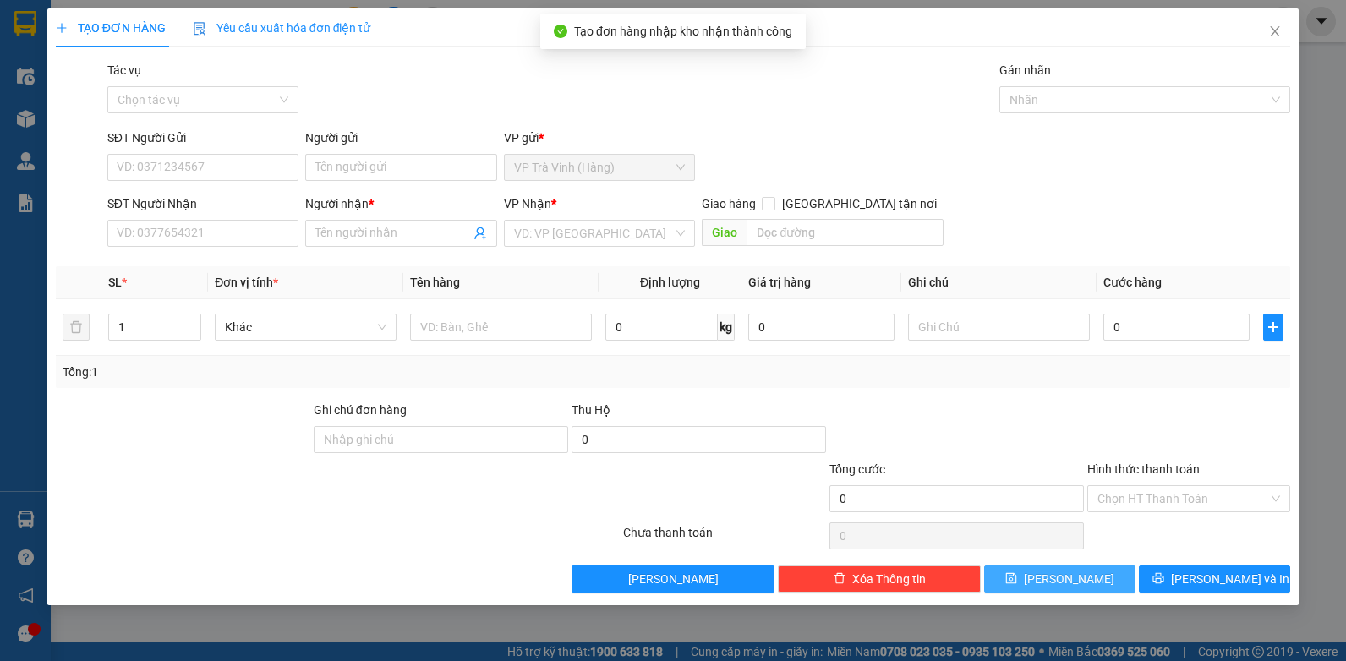
scroll to position [0, 0]
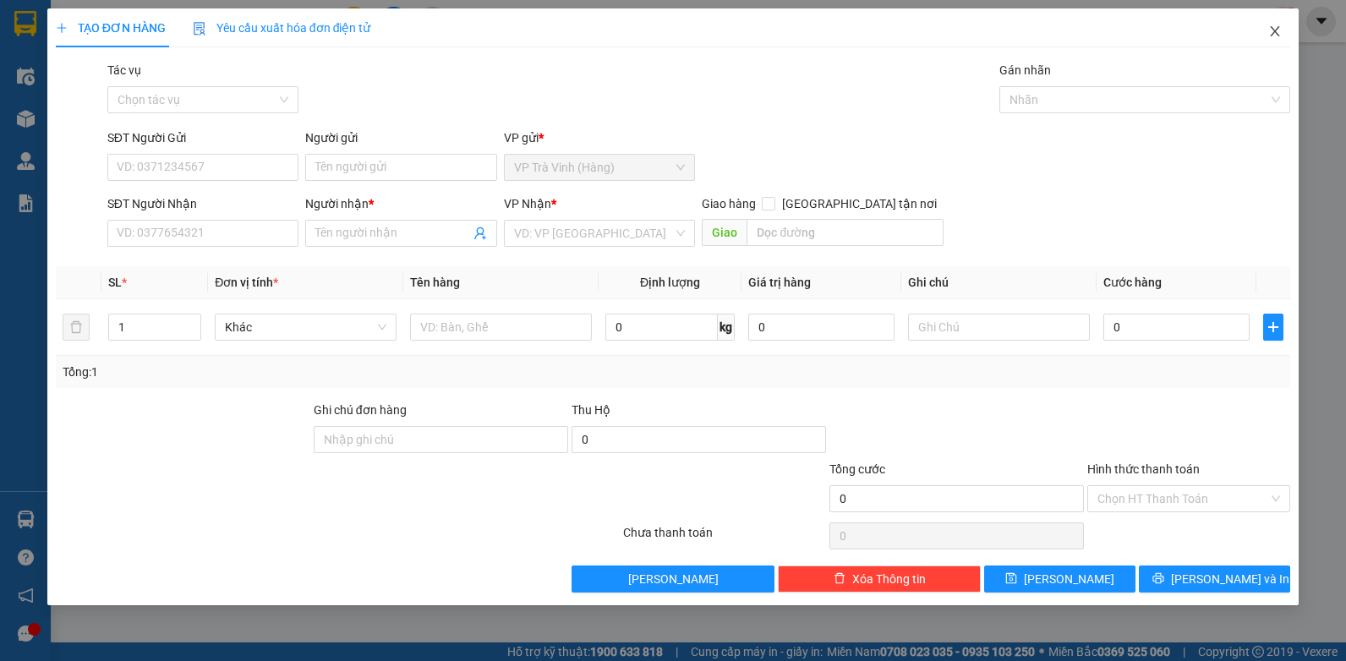
click at [1274, 27] on icon "close" at bounding box center [1275, 32] width 14 height 14
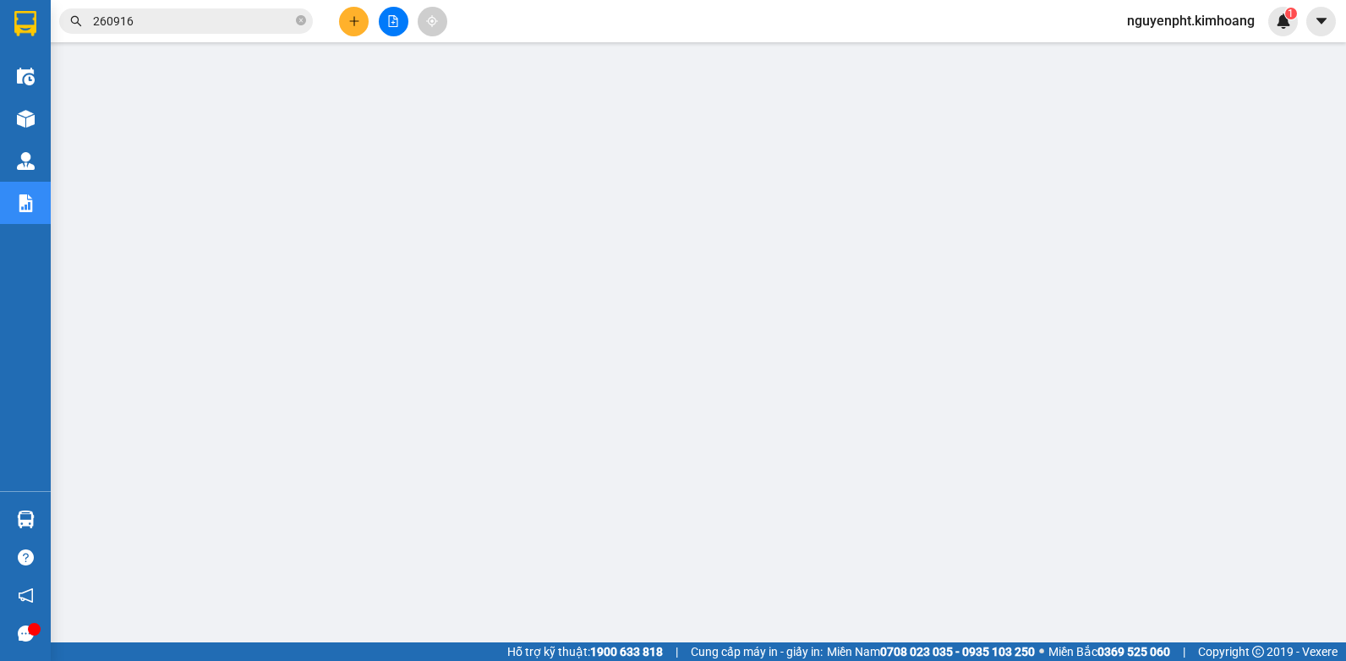
click at [1210, 20] on span "nguyenpht.kimhoang" at bounding box center [1191, 20] width 155 height 21
click at [1168, 44] on span "Đăng xuất" at bounding box center [1198, 52] width 122 height 19
